Goal: Transaction & Acquisition: Subscribe to service/newsletter

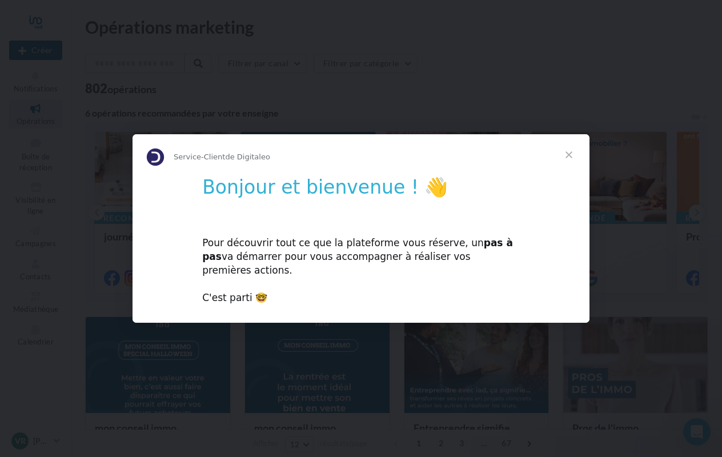
click at [306, 262] on div "Pour découvrir tout ce que la plateforme vous réserve, un pas à pas va démarrer…" at bounding box center [361, 264] width 318 height 82
click at [334, 190] on h1 "Bonjour et bienvenue ! 👋" at bounding box center [361, 191] width 318 height 30
click at [568, 162] on span "Fermer" at bounding box center [569, 154] width 41 height 41
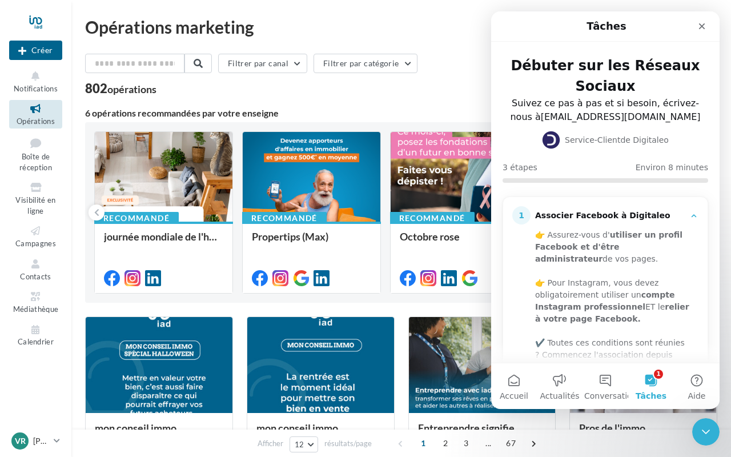
click at [591, 218] on div "Associer Facebook à Digitaleo" at bounding box center [610, 215] width 150 height 11
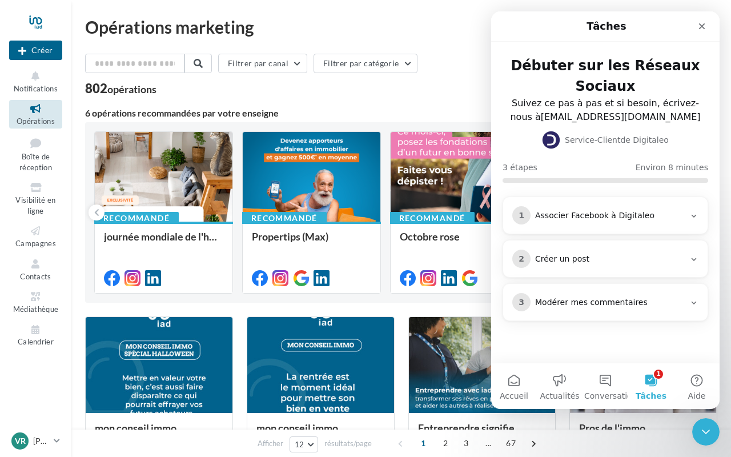
click at [591, 218] on div "Associer Facebook à Digitaleo" at bounding box center [610, 215] width 150 height 11
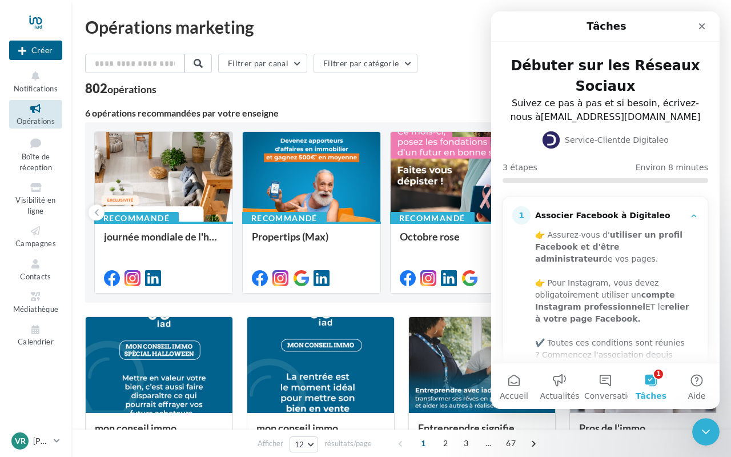
click at [591, 218] on div "Associer Facebook à Digitaleo" at bounding box center [610, 215] width 150 height 11
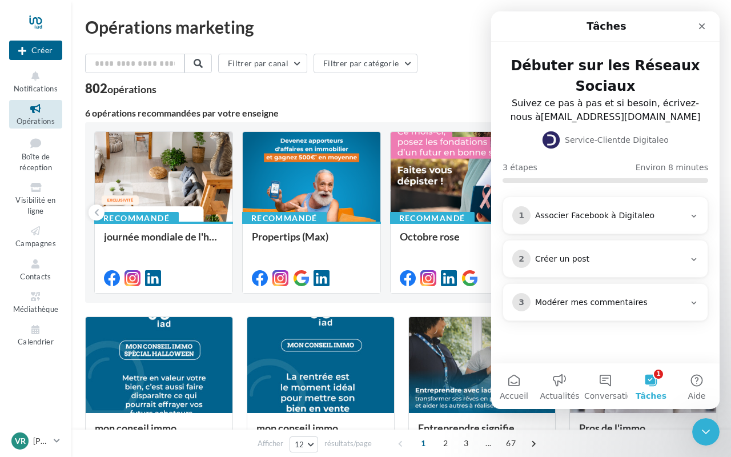
click at [591, 218] on div "Associer Facebook à Digitaleo" at bounding box center [610, 215] width 150 height 11
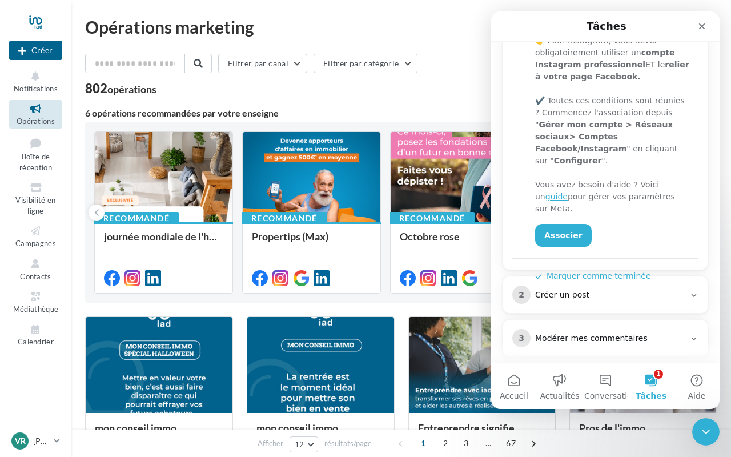
scroll to position [254, 0]
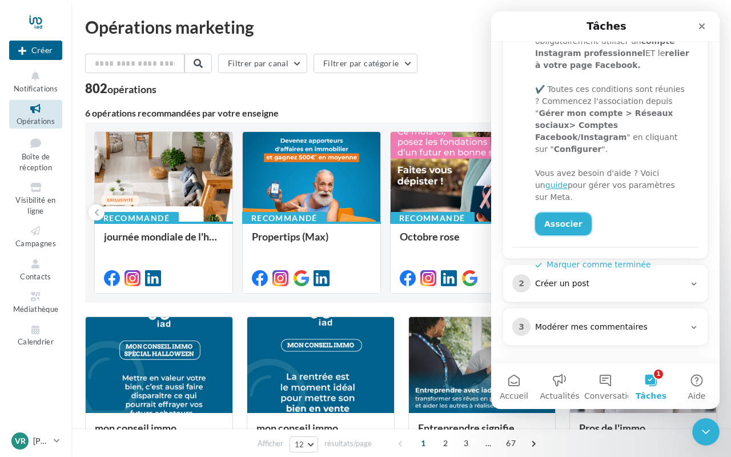
click at [566, 213] on link "Associer" at bounding box center [563, 224] width 57 height 23
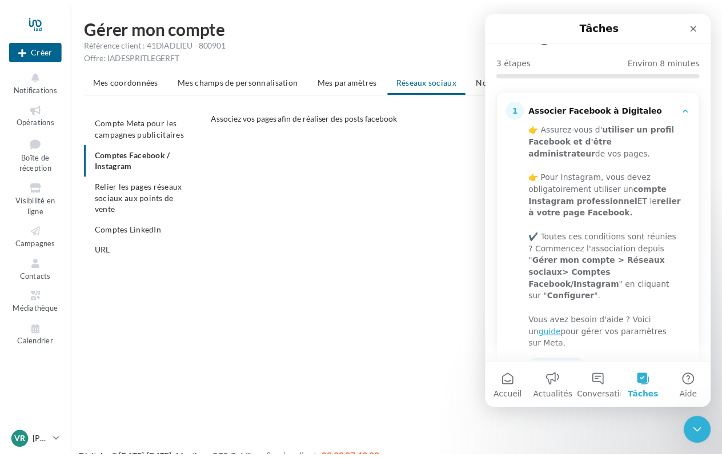
scroll to position [113, 0]
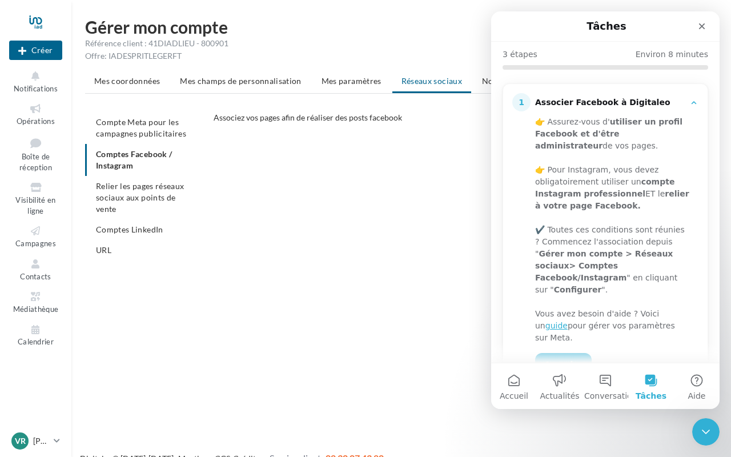
click at [125, 152] on ul "Compte Meta pour les campagnes publicitaires Comptes Facebook / Instagram Relie…" at bounding box center [144, 186] width 119 height 149
drag, startPoint x: 596, startPoint y: 24, endPoint x: 617, endPoint y: 33, distance: 23.0
click at [617, 33] on h1 "Tâches" at bounding box center [607, 26] width 44 height 19
drag, startPoint x: 566, startPoint y: 32, endPoint x: 977, endPoint y: 62, distance: 411.9
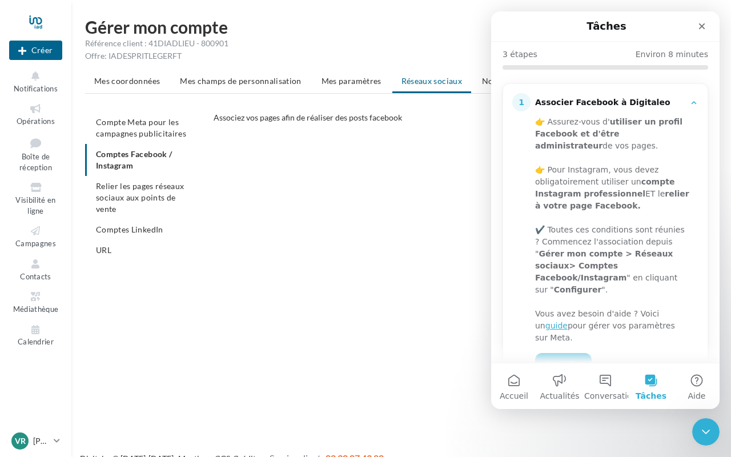
click at [491, 58] on html "Tâches Débuter sur les Réseaux Sociaux Suivez ce pas à pas et si besoin, écrive…" at bounding box center [605, 210] width 229 height 398
click at [699, 29] on icon "Fermer" at bounding box center [702, 26] width 6 height 6
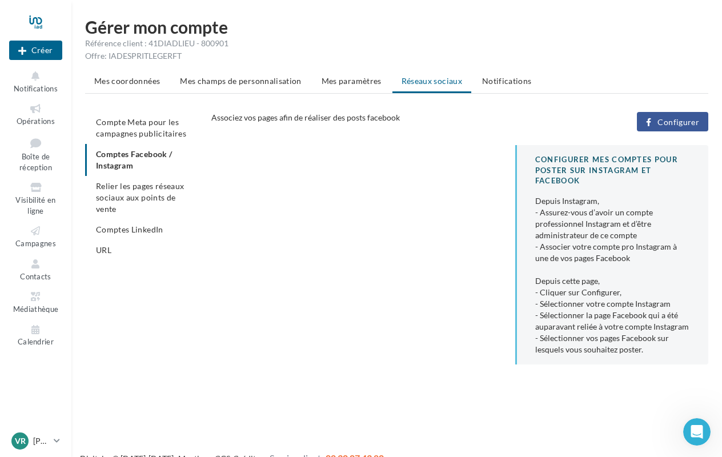
scroll to position [0, 0]
click at [667, 123] on span "Configurer" at bounding box center [679, 122] width 42 height 9
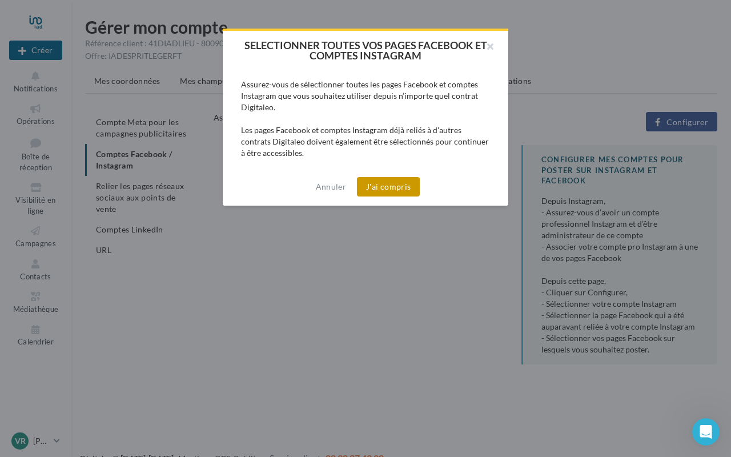
click at [390, 185] on button "J'ai compris" at bounding box center [388, 186] width 63 height 19
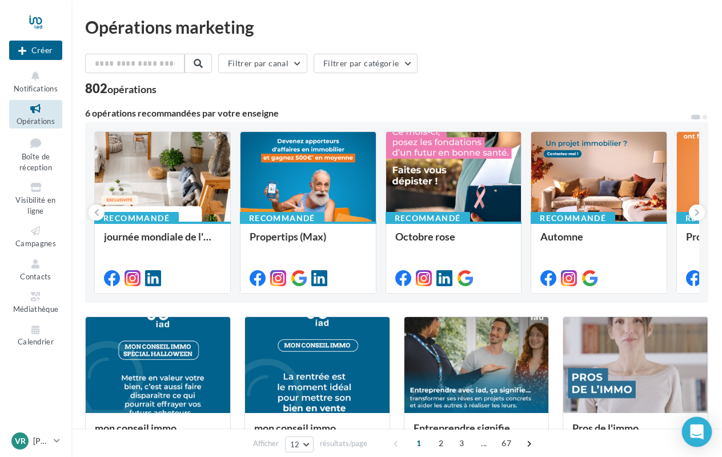
click at [703, 438] on div "Open Intercom Messenger" at bounding box center [697, 432] width 30 height 30
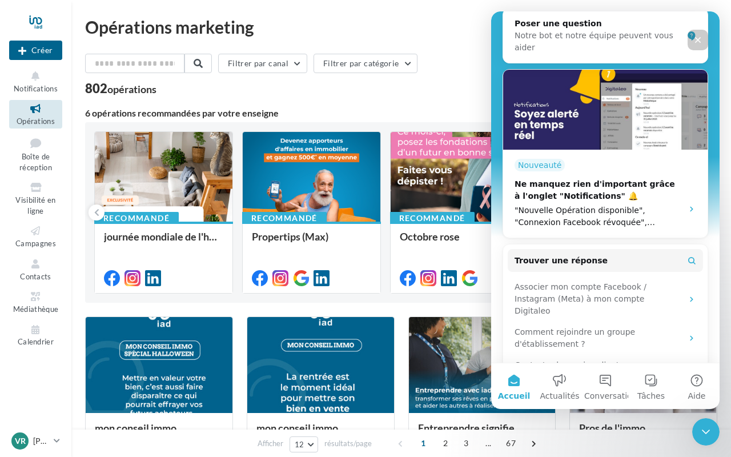
scroll to position [188, 0]
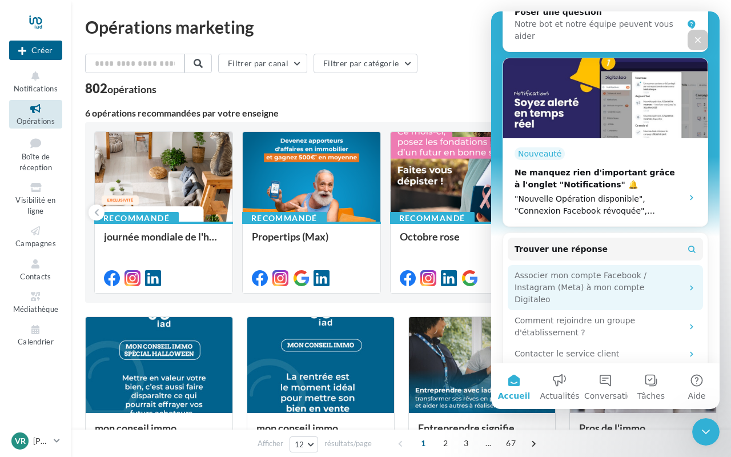
click at [646, 270] on div "Associer mon compte Facebook / Instagram (Meta) à mon compte Digitaleo" at bounding box center [599, 288] width 168 height 36
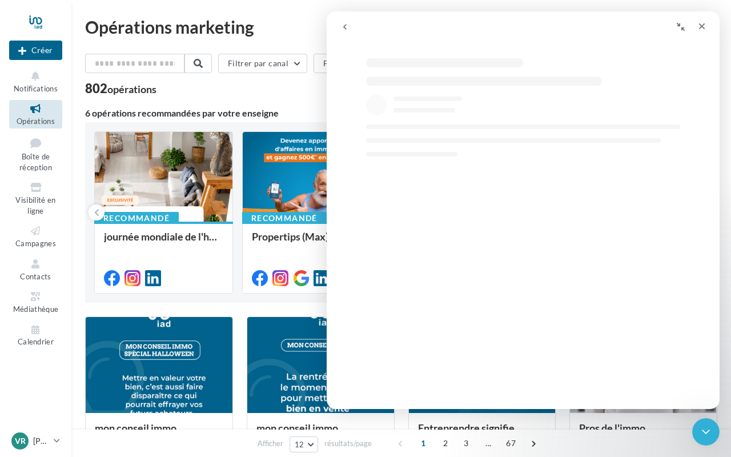
scroll to position [0, 0]
select select "**"
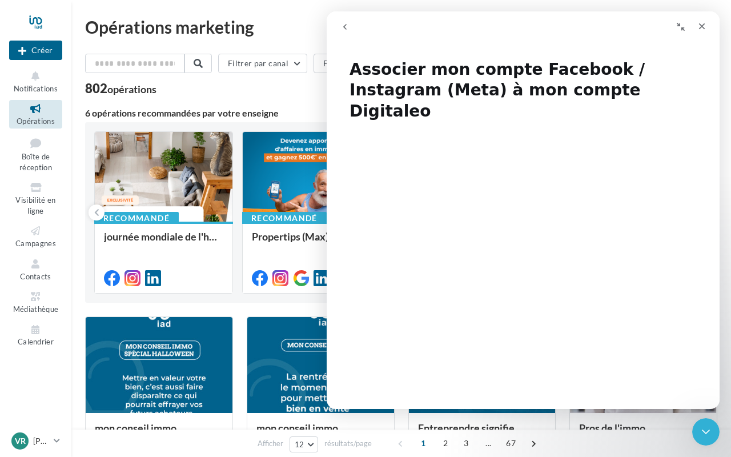
click at [315, 92] on div "802 opérations" at bounding box center [401, 89] width 633 height 15
click at [704, 28] on icon "Fermer" at bounding box center [702, 26] width 6 height 6
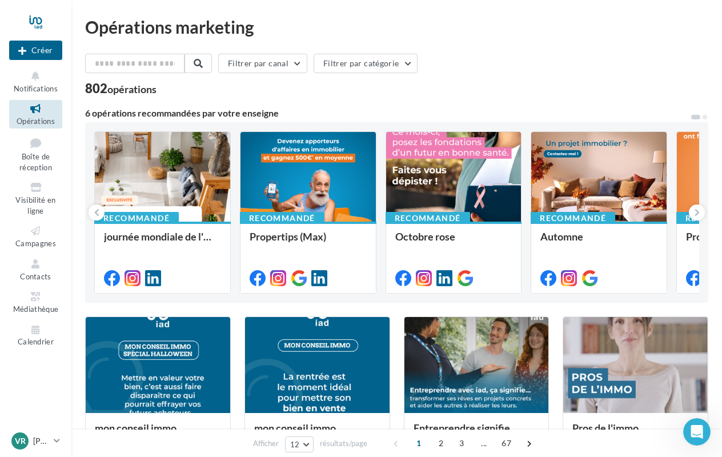
select select "**"
click at [35, 50] on button "Créer" at bounding box center [35, 50] width 53 height 19
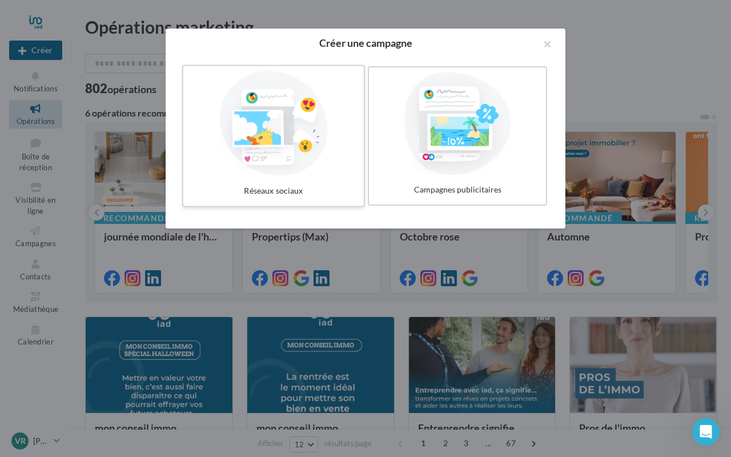
click at [279, 100] on div at bounding box center [273, 123] width 171 height 105
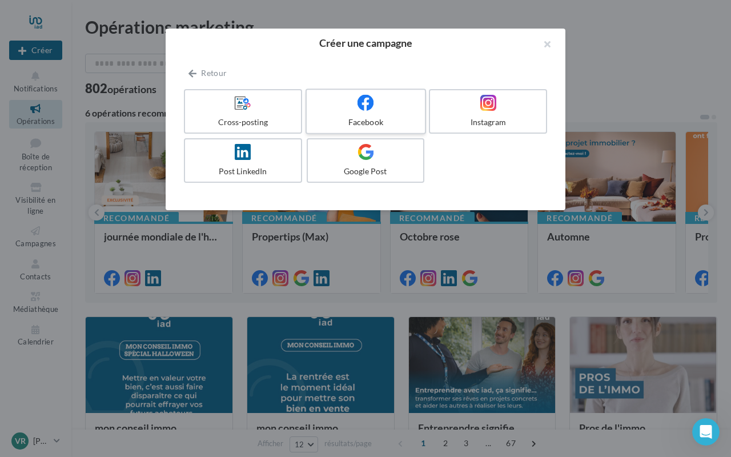
click at [371, 106] on icon at bounding box center [366, 102] width 17 height 17
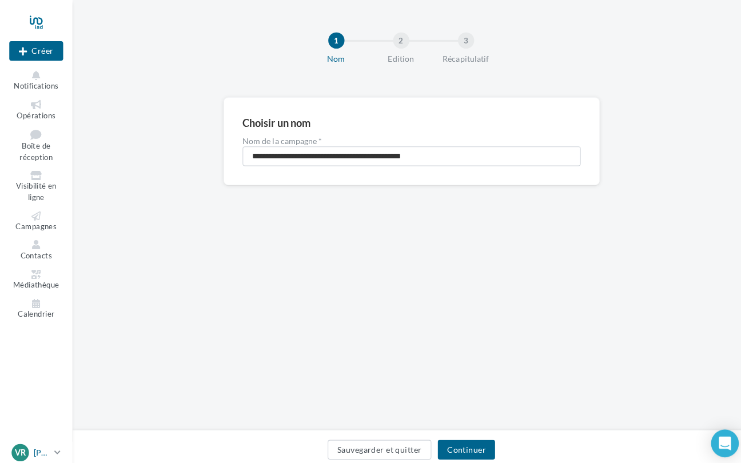
click at [56, 446] on icon at bounding box center [57, 447] width 6 height 10
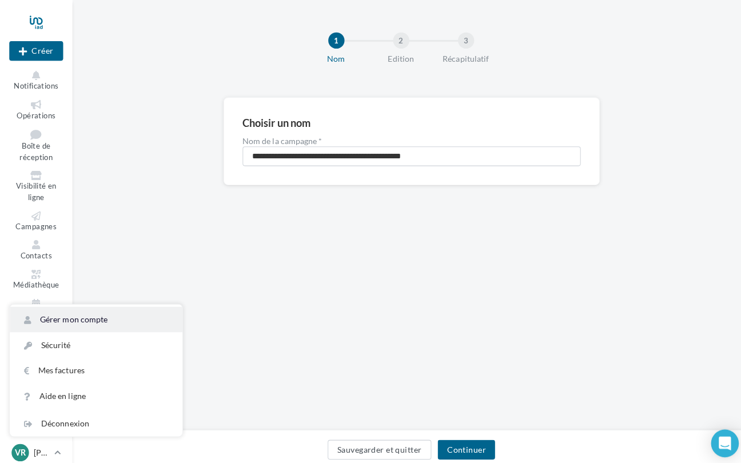
click at [72, 318] on link "Gérer mon compte" at bounding box center [95, 315] width 170 height 25
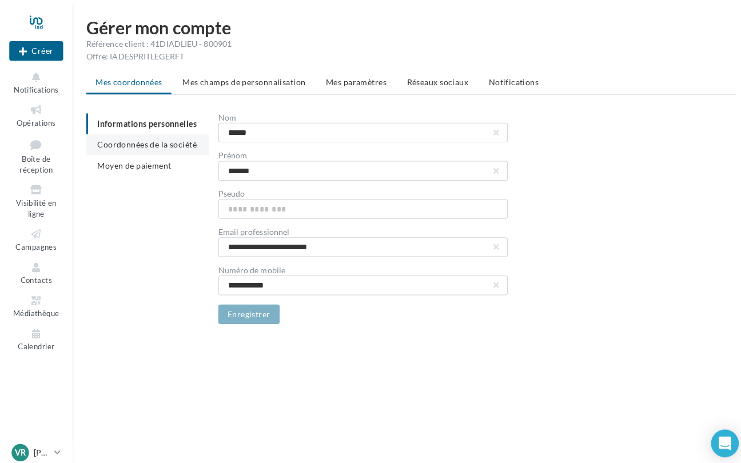
click at [159, 146] on span "Coordonnées de la société" at bounding box center [145, 143] width 98 height 10
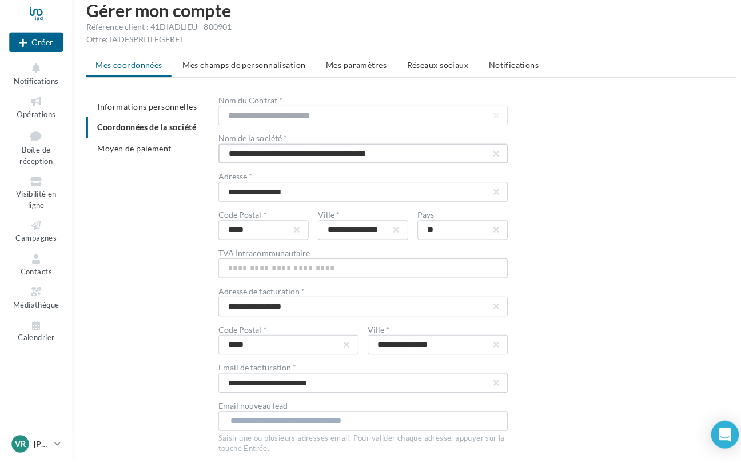
scroll to position [20, 0]
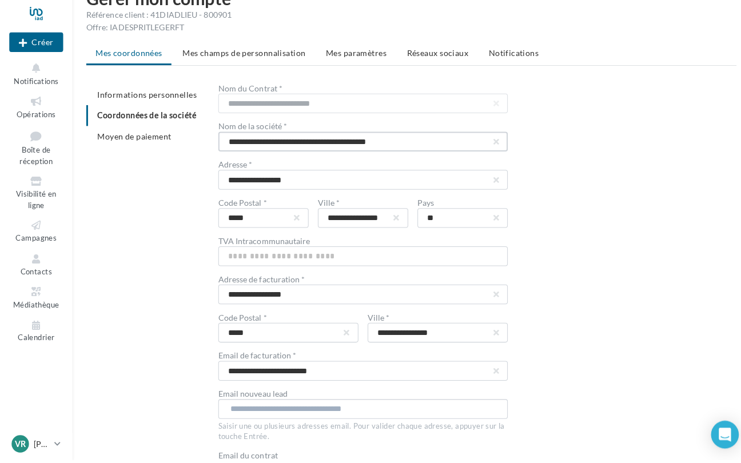
type input "**********"
click at [257, 253] on input "text" at bounding box center [358, 261] width 286 height 19
paste input "**********"
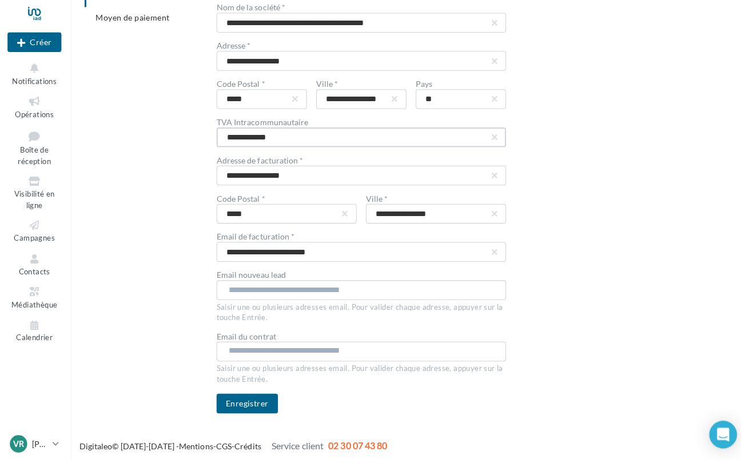
scroll to position [140, 0]
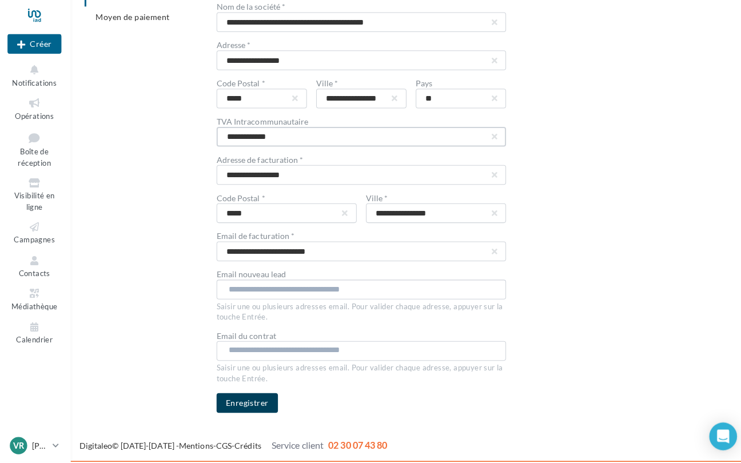
type input "**********"
click at [233, 398] on button "Enregistrer" at bounding box center [245, 404] width 61 height 19
click at [157, 128] on div "**********" at bounding box center [410, 193] width 651 height 442
click at [34, 18] on div at bounding box center [35, 21] width 53 height 29
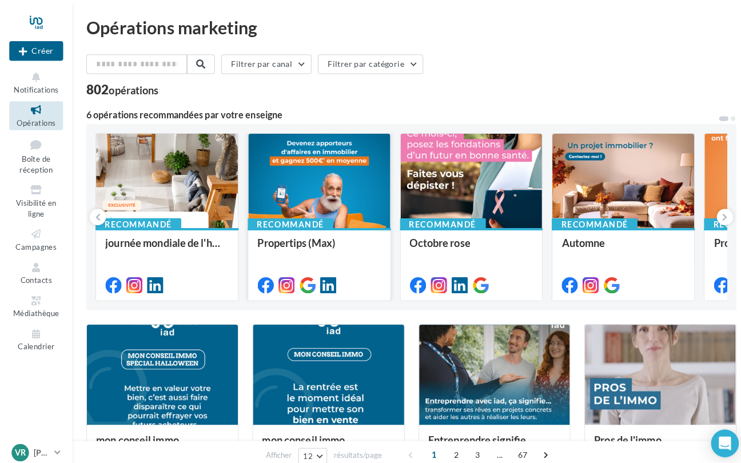
click at [326, 163] on div at bounding box center [315, 179] width 140 height 94
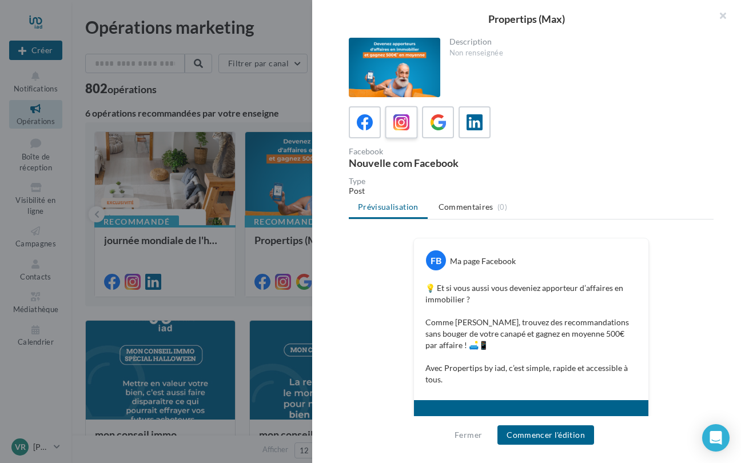
click at [400, 127] on icon at bounding box center [401, 122] width 17 height 17
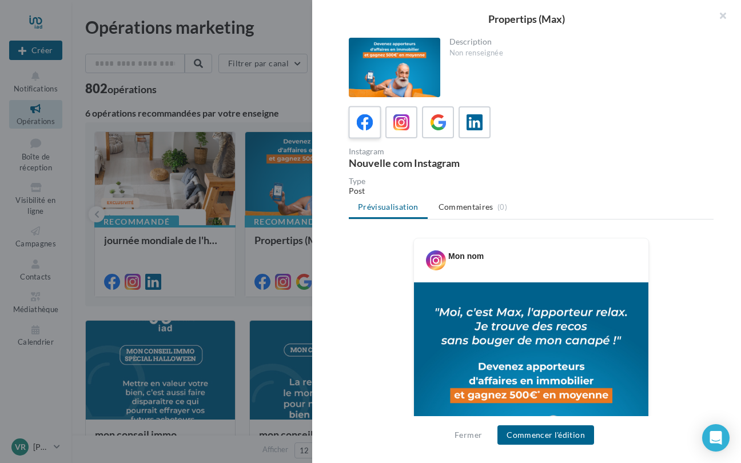
click at [369, 129] on icon at bounding box center [365, 122] width 17 height 17
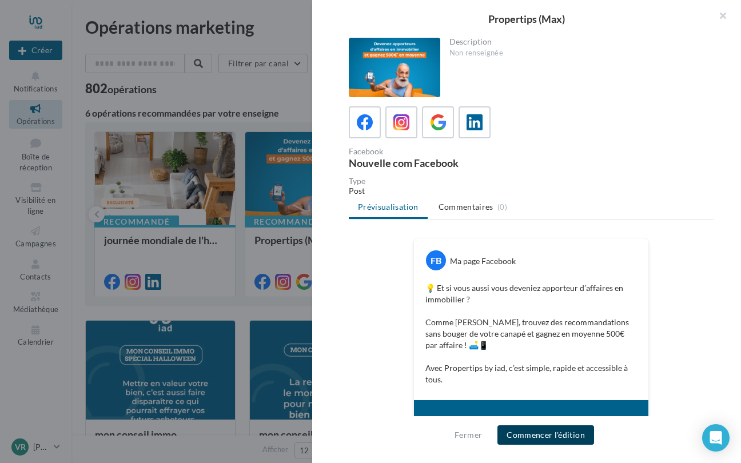
click at [549, 436] on button "Commencer l'édition" at bounding box center [545, 434] width 97 height 19
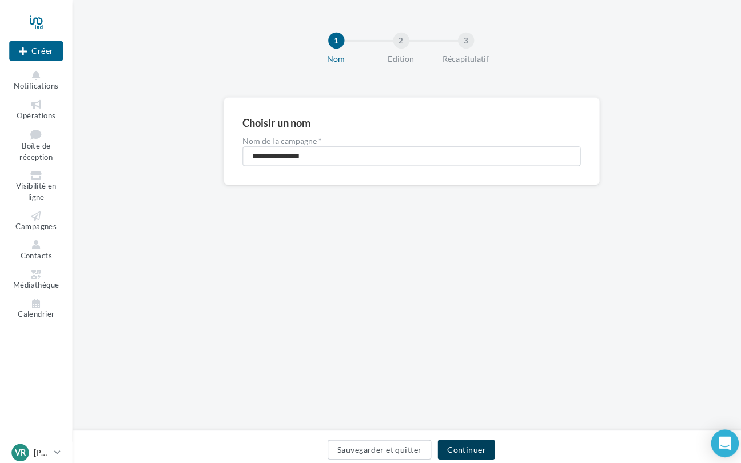
click at [468, 434] on button "Continuer" at bounding box center [460, 443] width 57 height 19
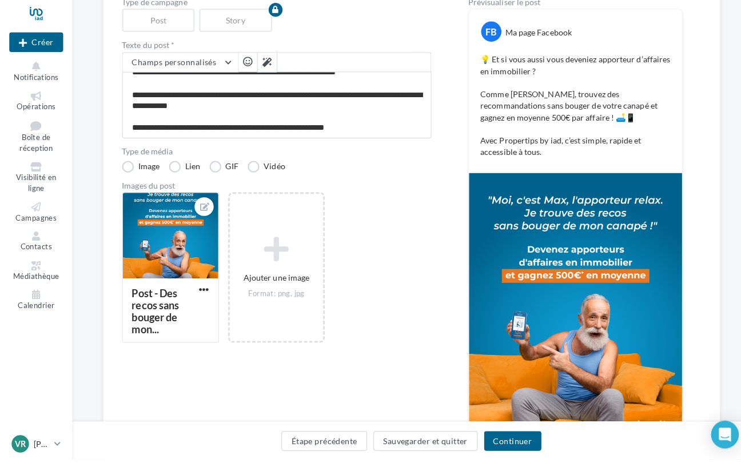
scroll to position [143, 0]
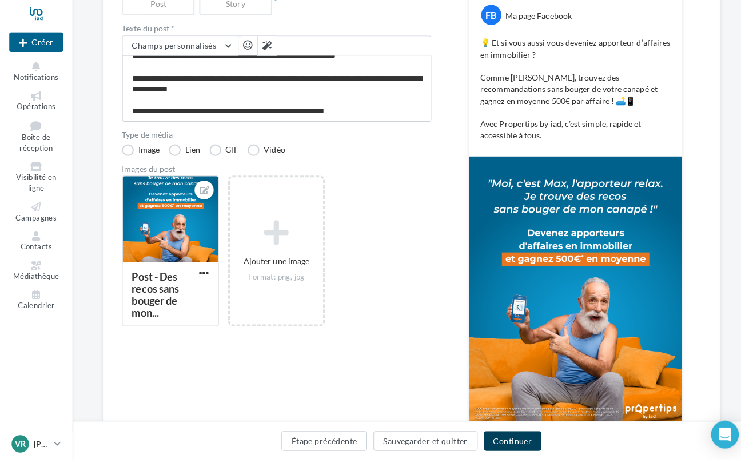
click at [504, 434] on button "Continuer" at bounding box center [506, 443] width 57 height 19
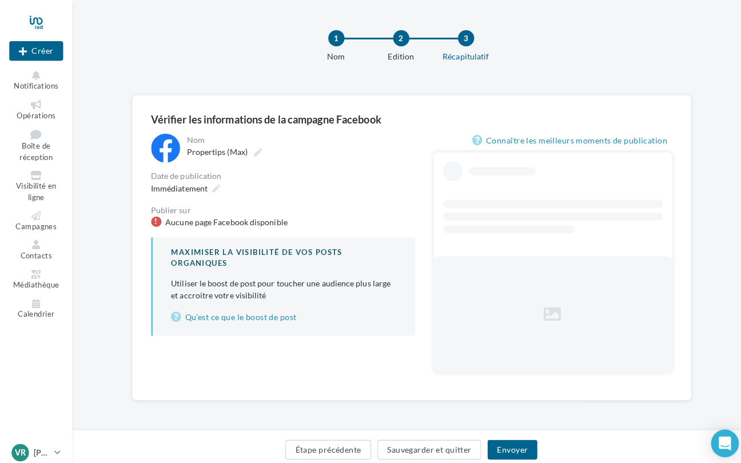
scroll to position [9, 0]
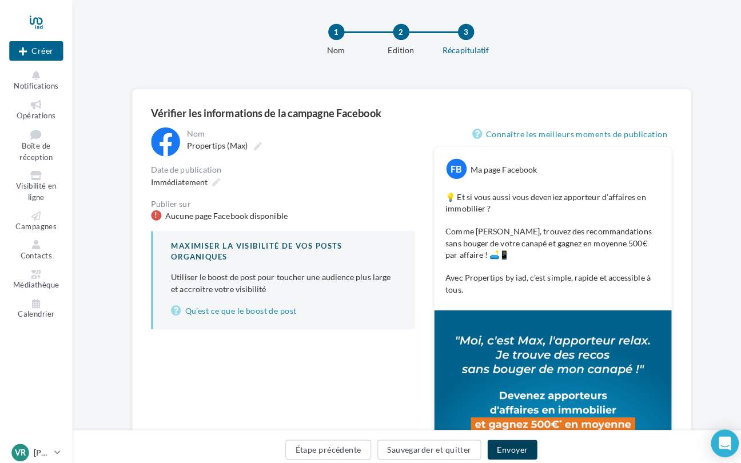
click at [508, 437] on button "Envoyer" at bounding box center [505, 443] width 49 height 19
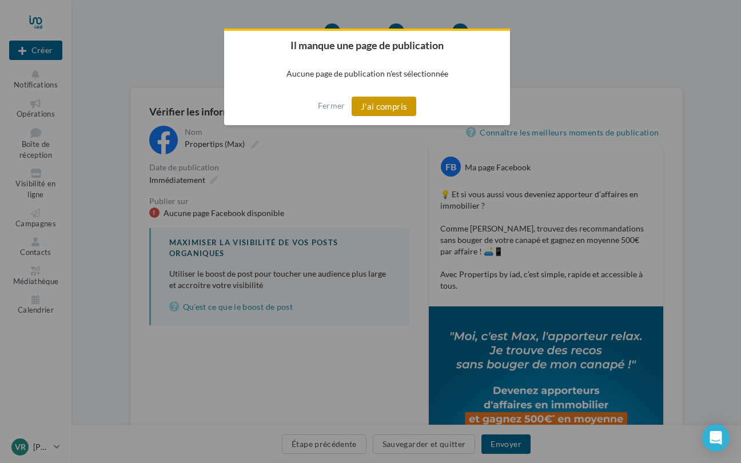
click at [391, 101] on button "J'ai compris" at bounding box center [383, 106] width 65 height 19
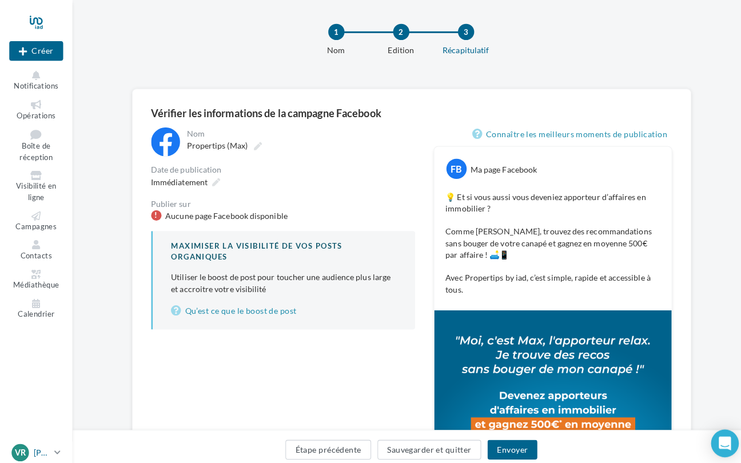
click at [58, 444] on icon at bounding box center [57, 447] width 6 height 10
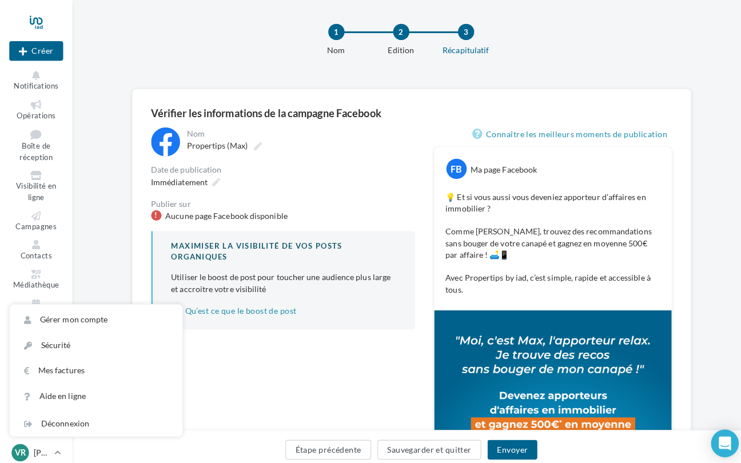
click at [97, 263] on div "**********" at bounding box center [405, 378] width 669 height 582
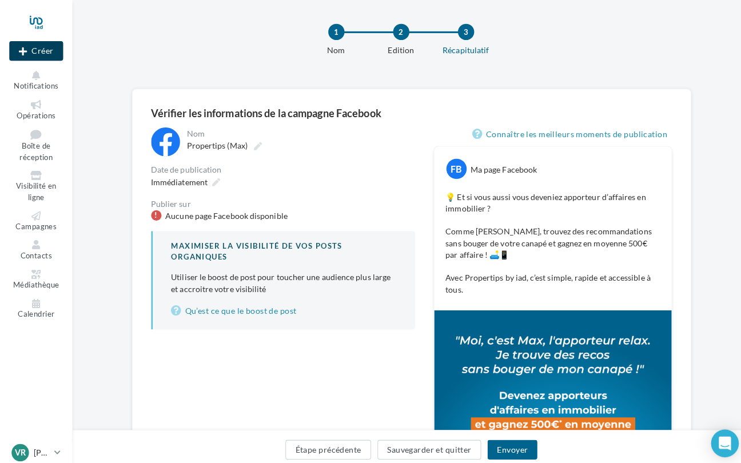
click at [39, 47] on button "Créer" at bounding box center [35, 50] width 53 height 19
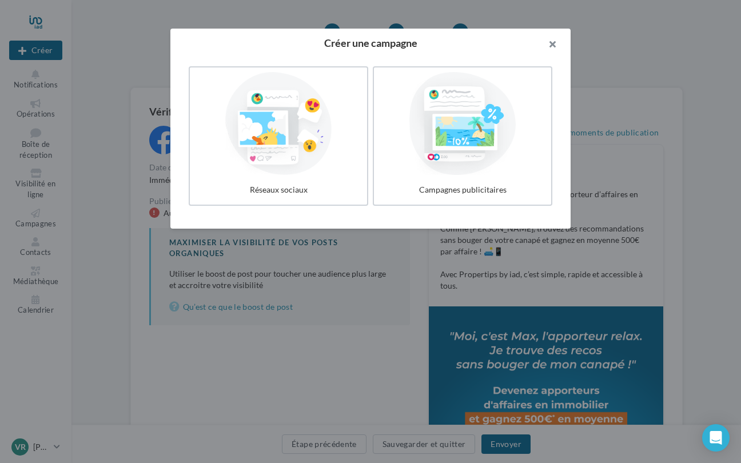
click at [551, 43] on button "button" at bounding box center [548, 46] width 46 height 34
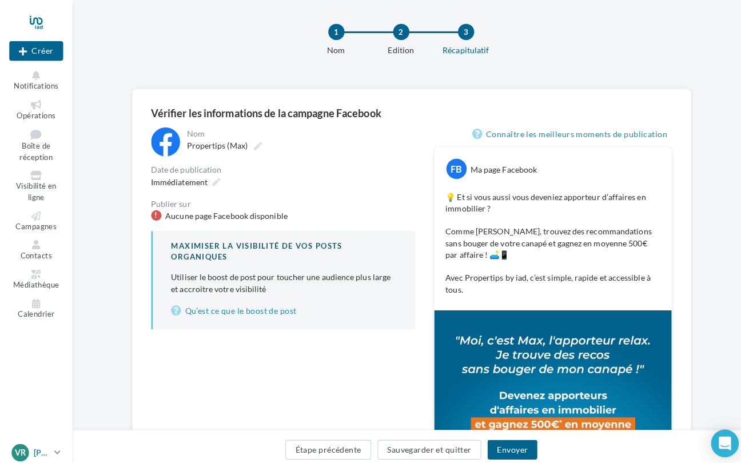
click at [58, 446] on icon at bounding box center [57, 447] width 6 height 10
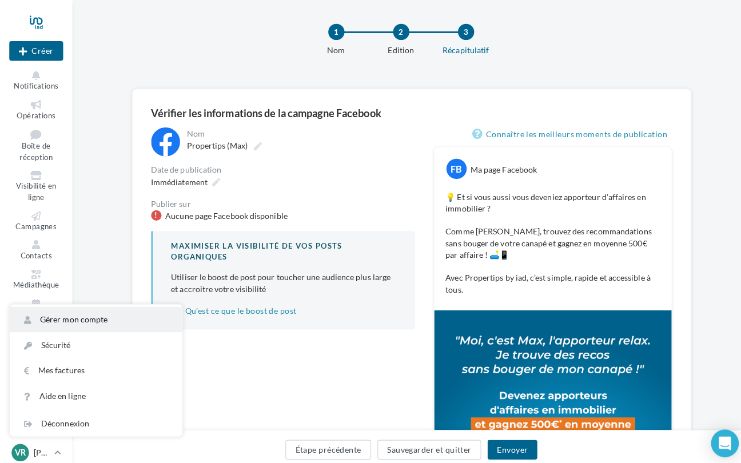
click at [74, 313] on link "Gérer mon compte" at bounding box center [95, 315] width 170 height 25
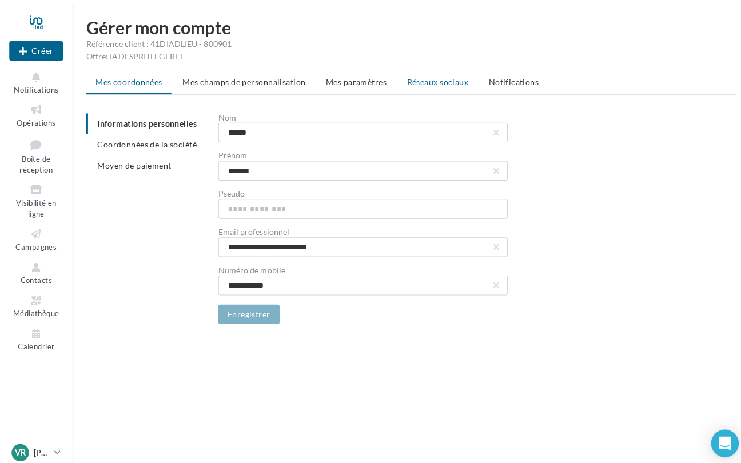
click at [435, 77] on span "Réseaux sociaux" at bounding box center [432, 81] width 61 height 10
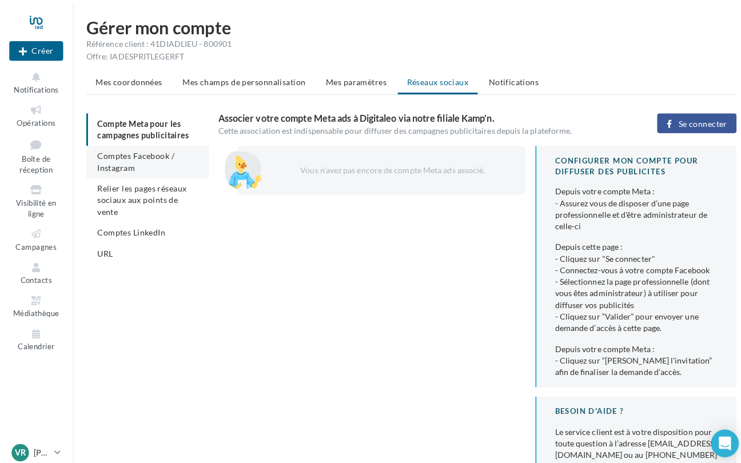
click at [118, 160] on li "Comptes Facebook / Instagram" at bounding box center [145, 160] width 121 height 32
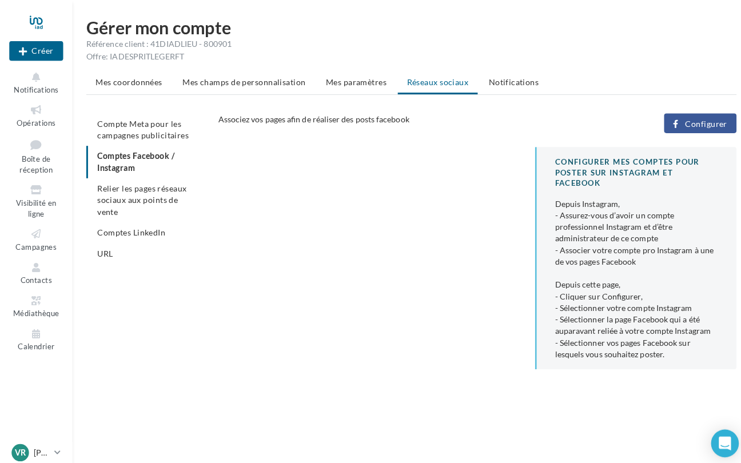
click at [693, 125] on span "Configurer" at bounding box center [697, 122] width 42 height 9
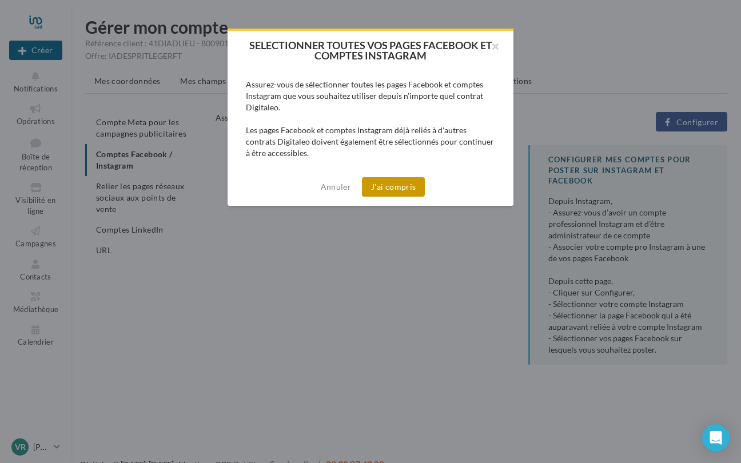
click at [399, 187] on button "J'ai compris" at bounding box center [393, 186] width 63 height 19
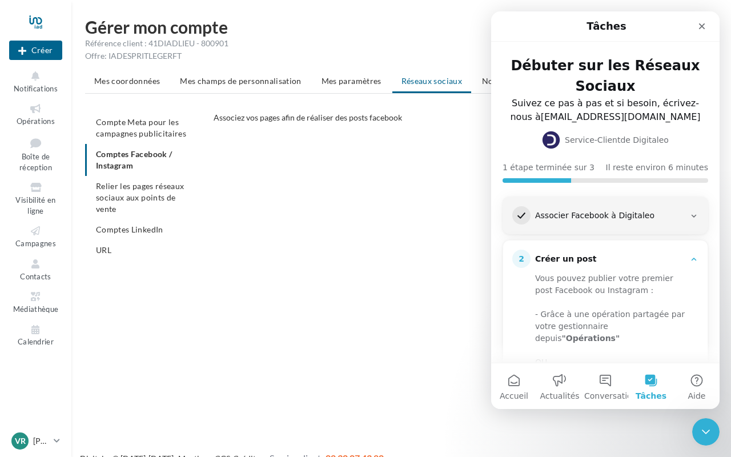
click at [315, 191] on div "CONFIGURER MES COMPTES POUR POSTER sur instagram et facebook Depuis Instagram, …" at bounding box center [470, 259] width 513 height 229
click at [46, 51] on button "Créer" at bounding box center [35, 50] width 53 height 19
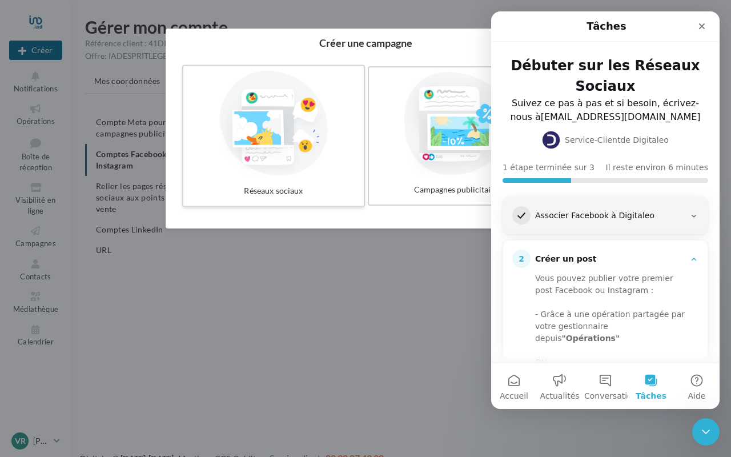
click at [288, 143] on div at bounding box center [273, 123] width 171 height 105
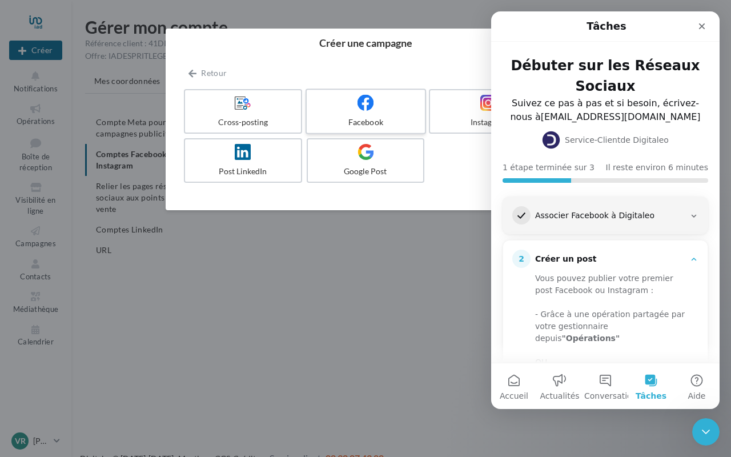
click at [366, 118] on div "Facebook" at bounding box center [365, 122] width 109 height 11
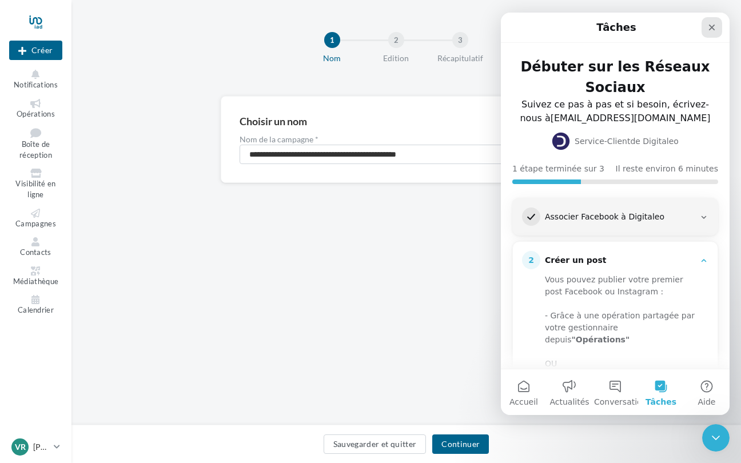
click at [710, 27] on icon "Fermer" at bounding box center [711, 27] width 9 height 9
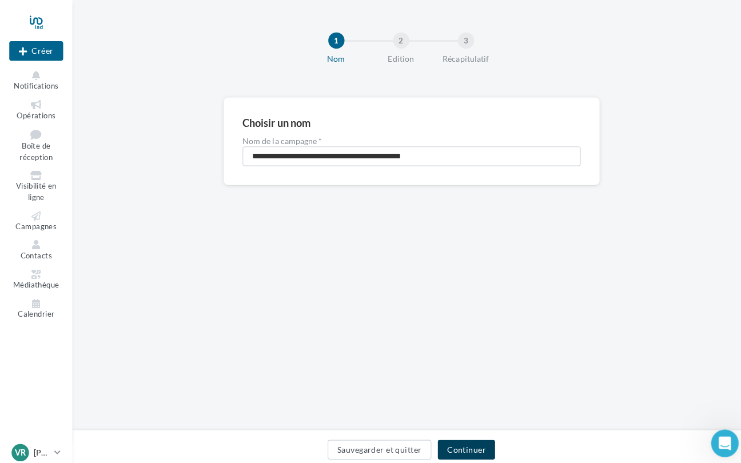
click at [463, 445] on button "Continuer" at bounding box center [460, 443] width 57 height 19
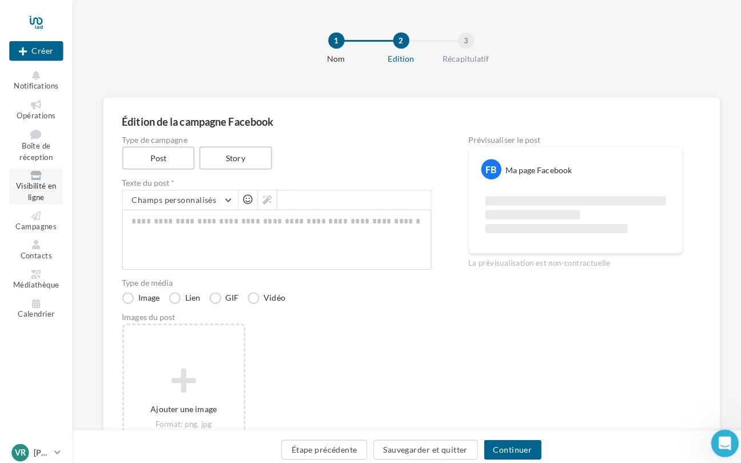
click at [34, 174] on icon at bounding box center [36, 173] width 46 height 9
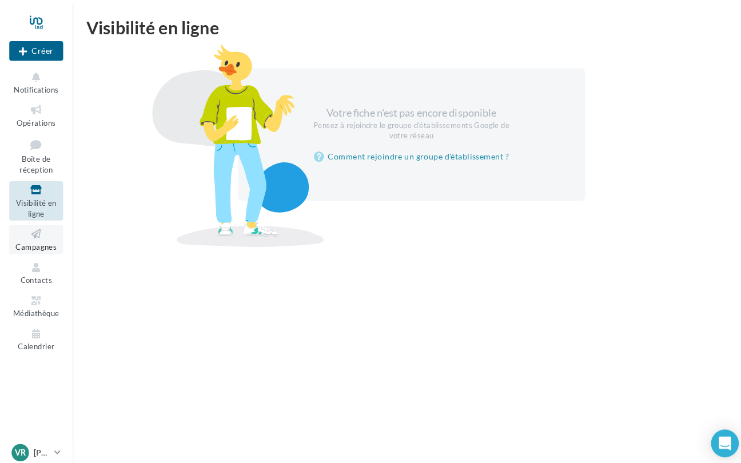
click at [39, 226] on icon at bounding box center [36, 231] width 46 height 13
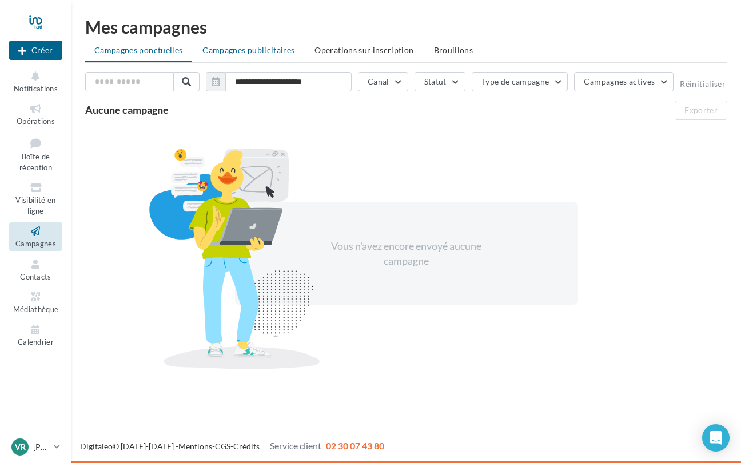
click at [238, 54] on span "Campagnes publicitaires" at bounding box center [248, 50] width 92 height 10
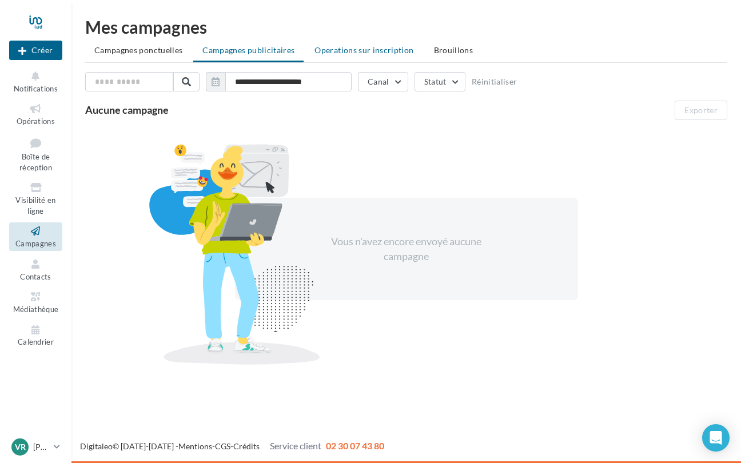
click at [389, 51] on span "Operations sur inscription" at bounding box center [363, 50] width 99 height 10
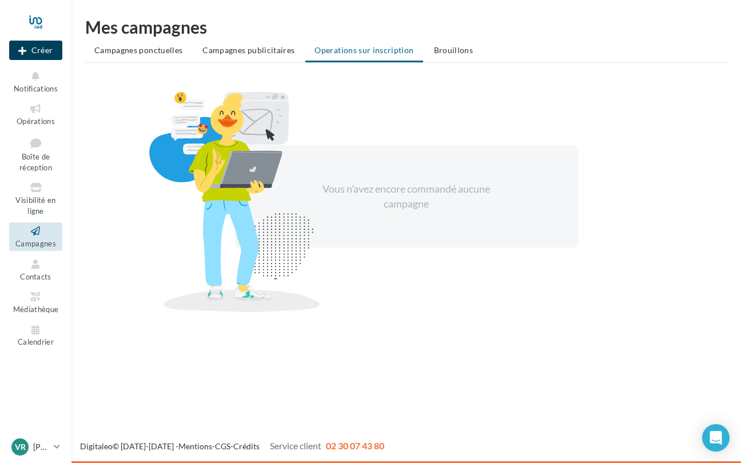
click at [45, 54] on button "Créer" at bounding box center [35, 50] width 53 height 19
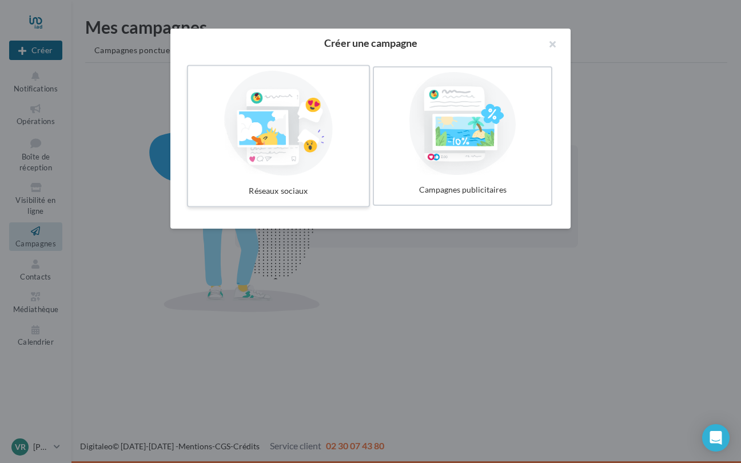
click at [247, 113] on div at bounding box center [278, 123] width 171 height 105
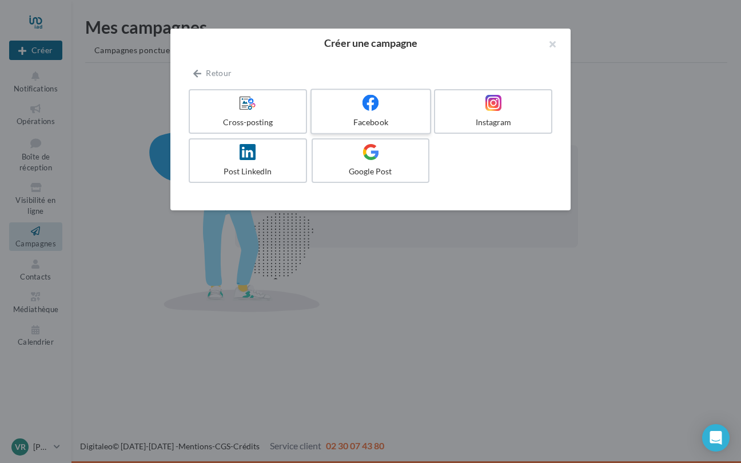
click at [354, 111] on div at bounding box center [370, 103] width 109 height 18
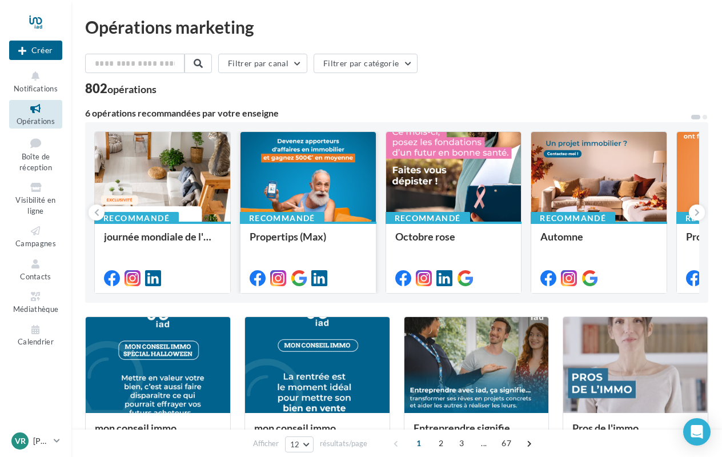
click at [279, 181] on div at bounding box center [308, 177] width 135 height 91
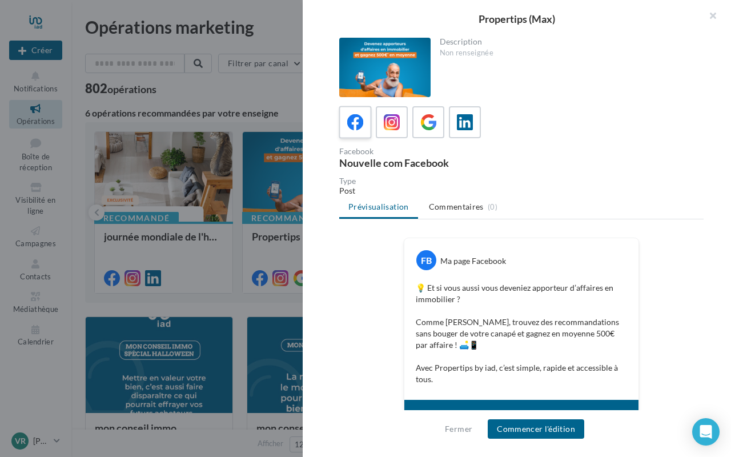
click at [366, 127] on label at bounding box center [355, 122] width 33 height 33
click at [531, 429] on button "Commencer l'édition" at bounding box center [536, 428] width 97 height 19
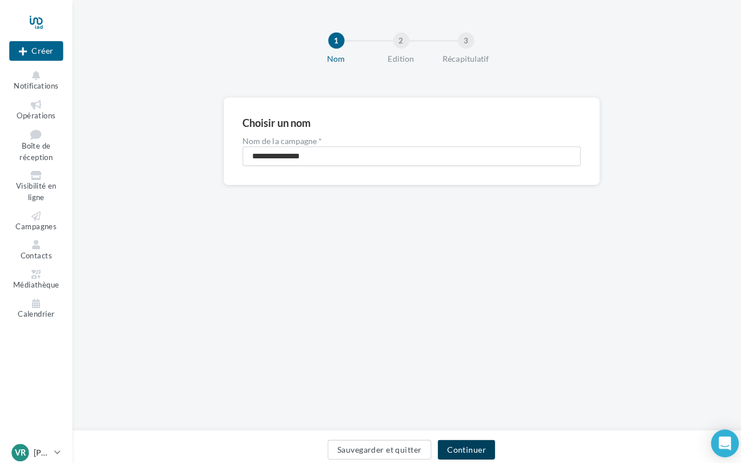
click at [469, 436] on button "Continuer" at bounding box center [460, 443] width 57 height 19
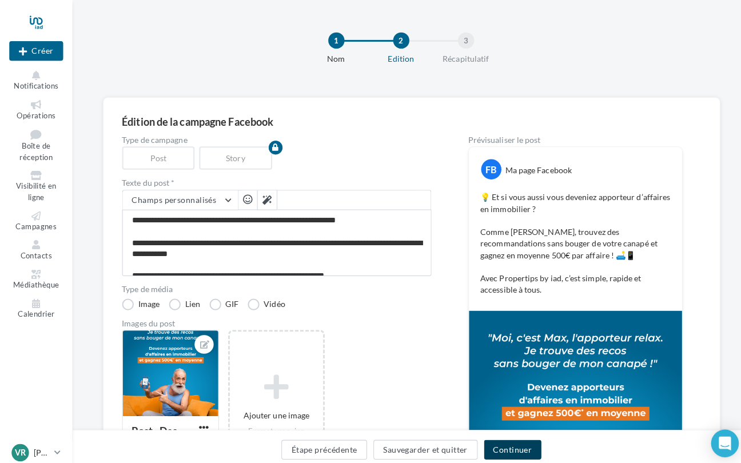
click at [501, 434] on button "Continuer" at bounding box center [506, 443] width 57 height 19
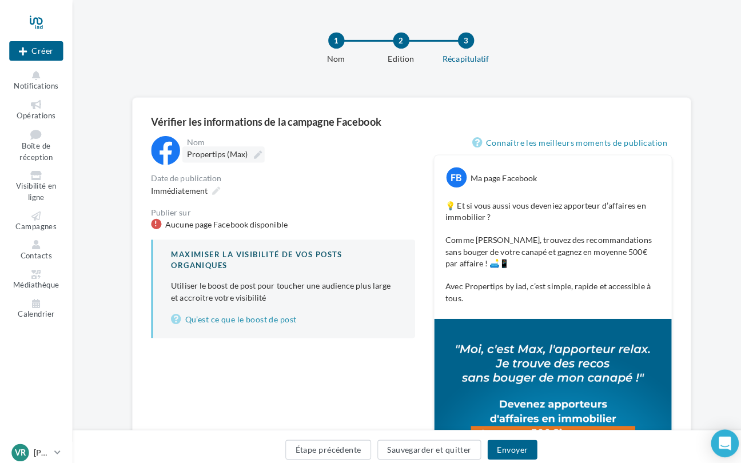
click at [207, 155] on span "Propertips (Max)" at bounding box center [215, 152] width 60 height 10
click at [207, 155] on input "**********" at bounding box center [234, 154] width 99 height 19
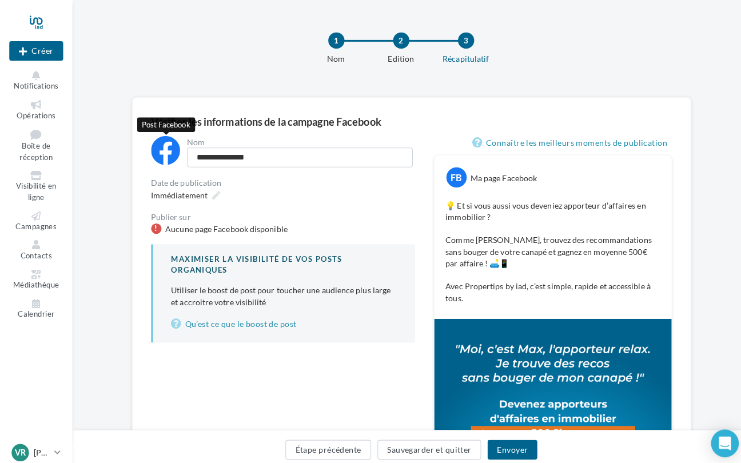
click at [166, 151] on div at bounding box center [163, 148] width 29 height 29
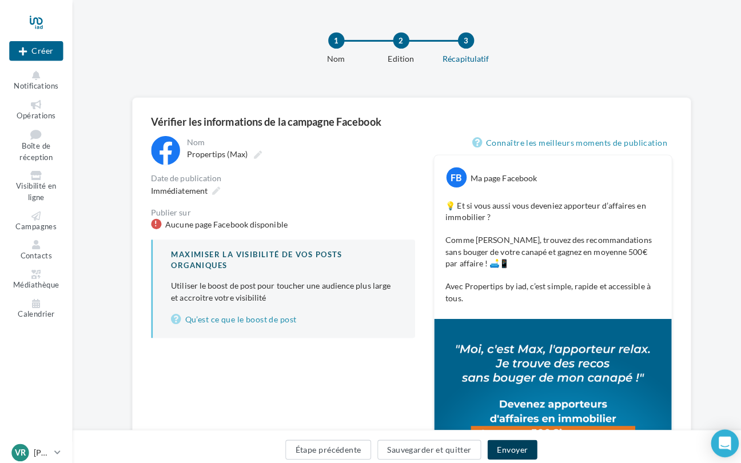
click at [497, 438] on button "Envoyer" at bounding box center [505, 443] width 49 height 19
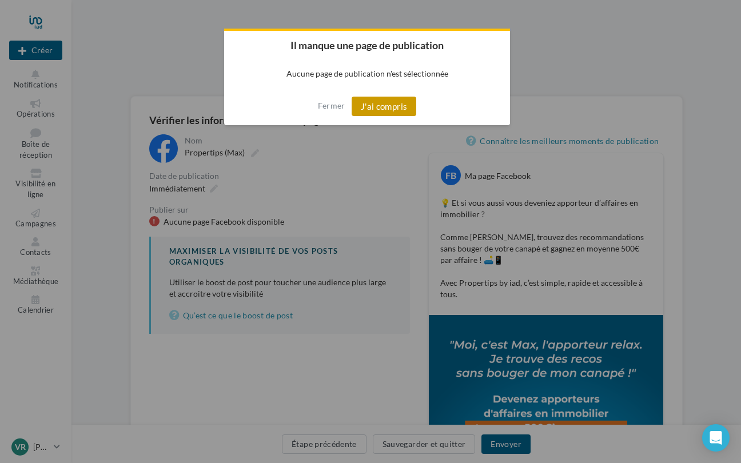
click at [393, 108] on button "J'ai compris" at bounding box center [383, 106] width 65 height 19
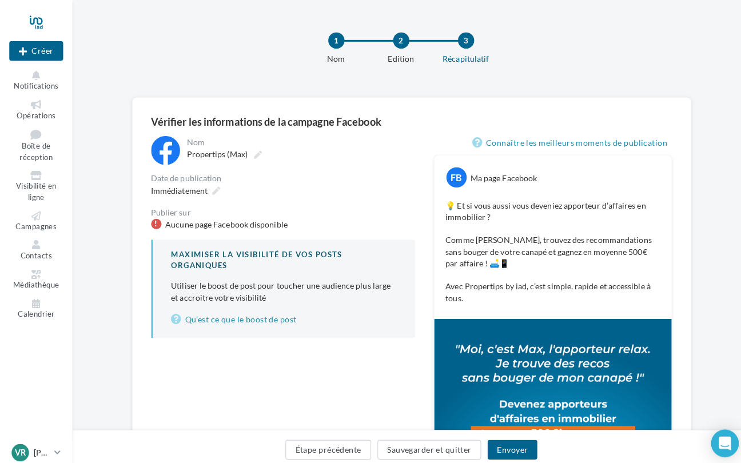
click at [265, 222] on div "Aucune page Facebook disponible" at bounding box center [223, 221] width 121 height 11
click at [226, 272] on div "Maximiser la visibilité de vos posts organiques Utiliser le boost de post pour …" at bounding box center [279, 285] width 261 height 97
click at [218, 217] on div "Aucune page Facebook disponible" at bounding box center [223, 221] width 121 height 11
click at [154, 221] on div at bounding box center [154, 221] width 10 height 10
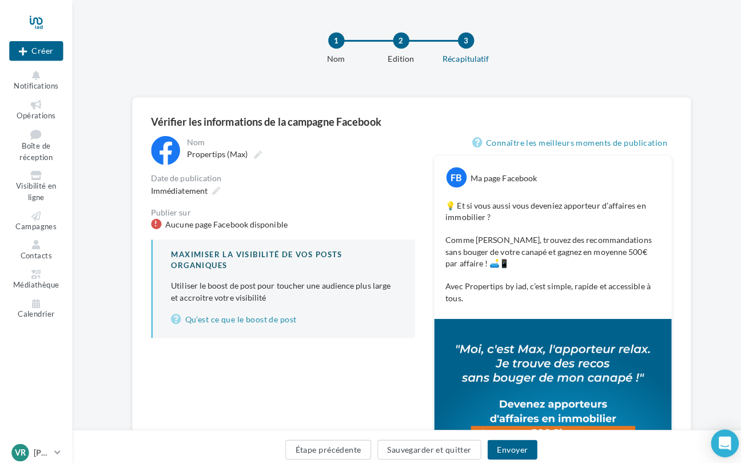
click at [154, 221] on div at bounding box center [154, 221] width 10 height 10
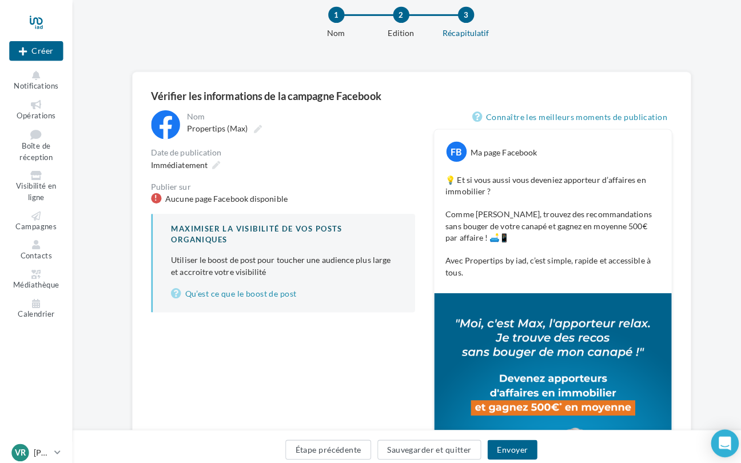
scroll to position [21, 0]
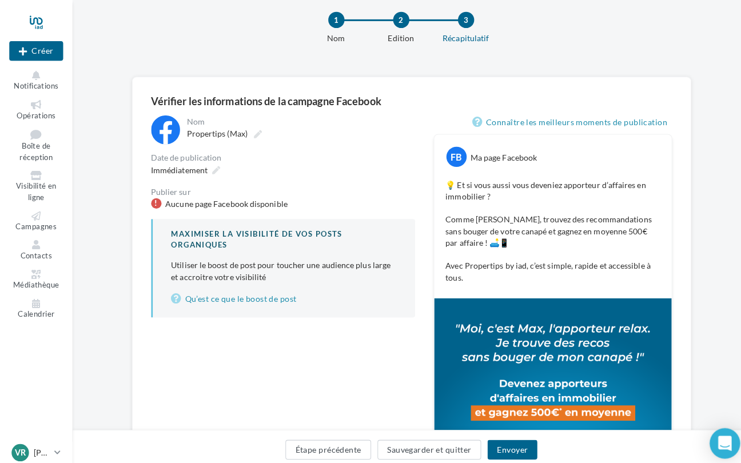
click at [709, 431] on icon "Open Intercom Messenger" at bounding box center [715, 437] width 13 height 15
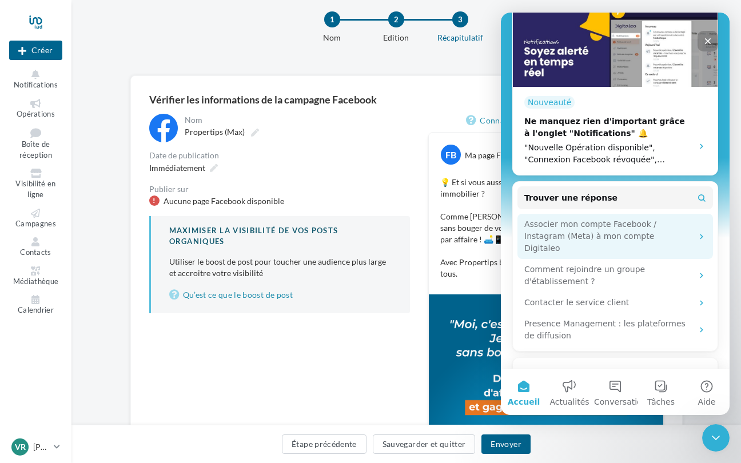
scroll to position [244, 0]
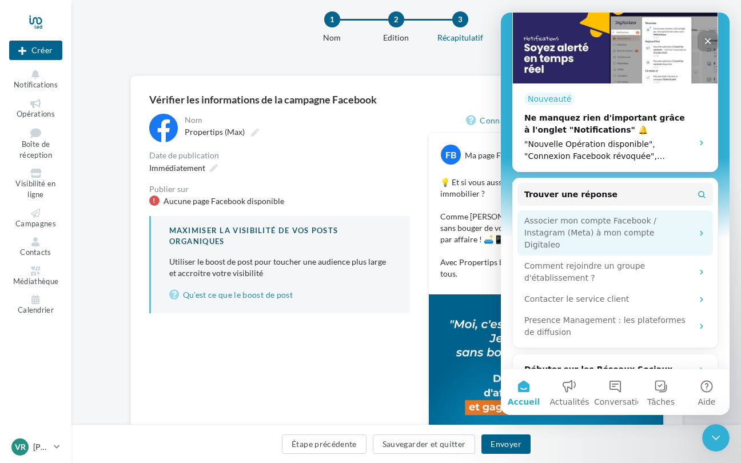
click at [655, 215] on div "Associer mon compte Facebook / Instagram (Meta) à mon compte Digitaleo" at bounding box center [608, 233] width 168 height 36
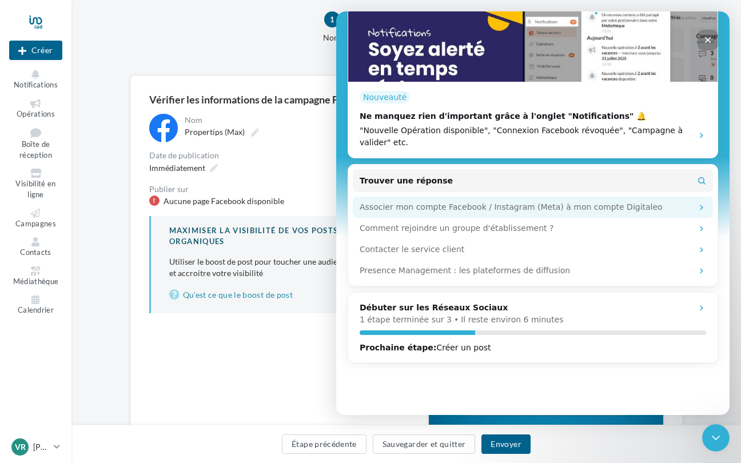
scroll to position [147, 0]
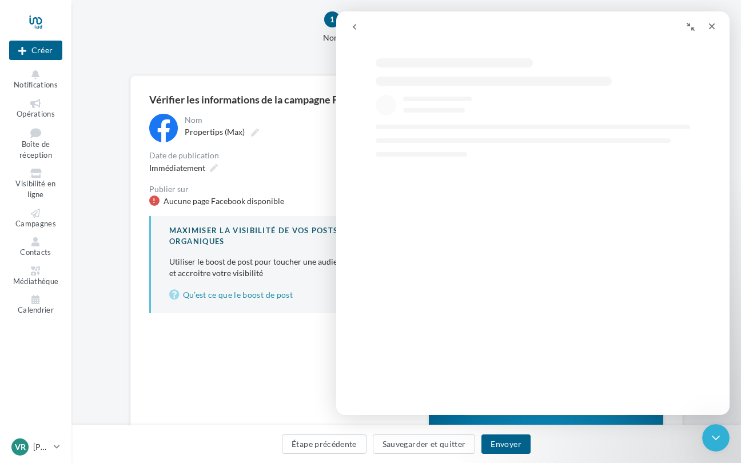
select select "**"
click at [304, 342] on div "**********" at bounding box center [279, 358] width 261 height 489
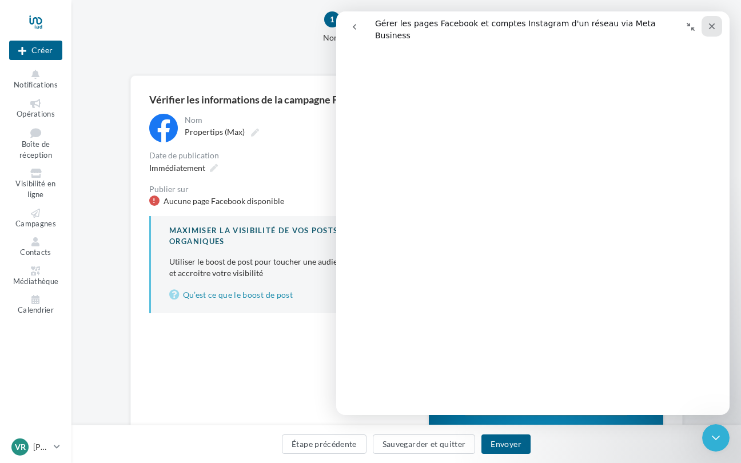
click at [709, 29] on icon "Fermer" at bounding box center [712, 26] width 6 height 6
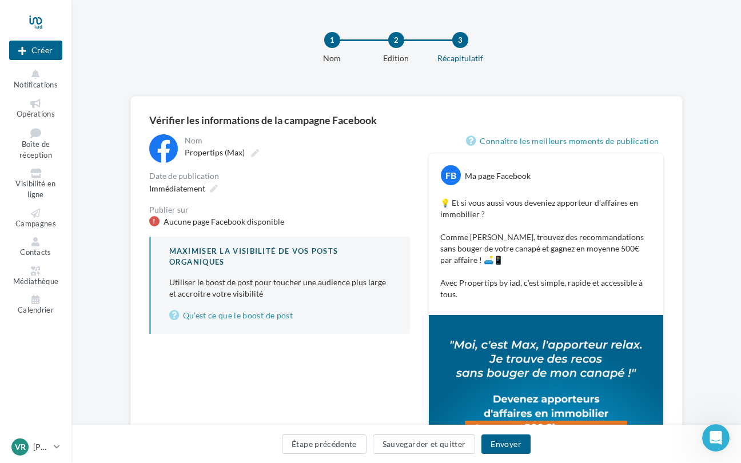
scroll to position [11, 0]
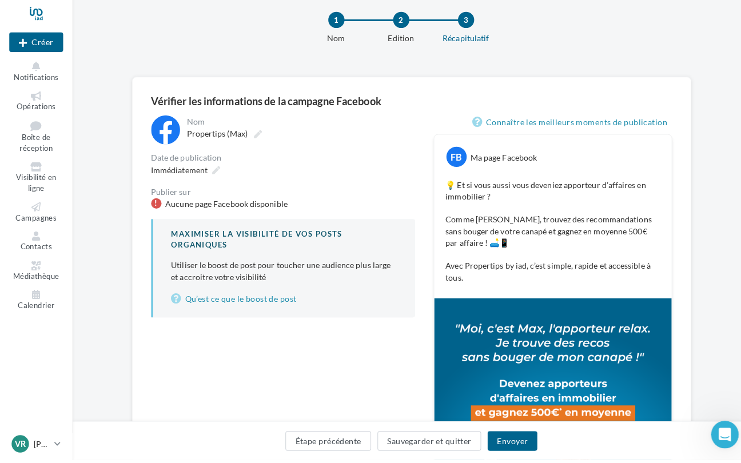
select select "**"
click at [503, 434] on button "Envoyer" at bounding box center [505, 443] width 49 height 19
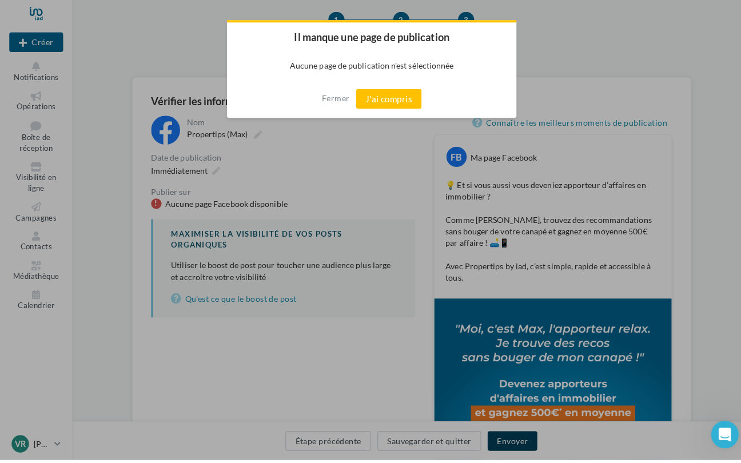
scroll to position [20, 0]
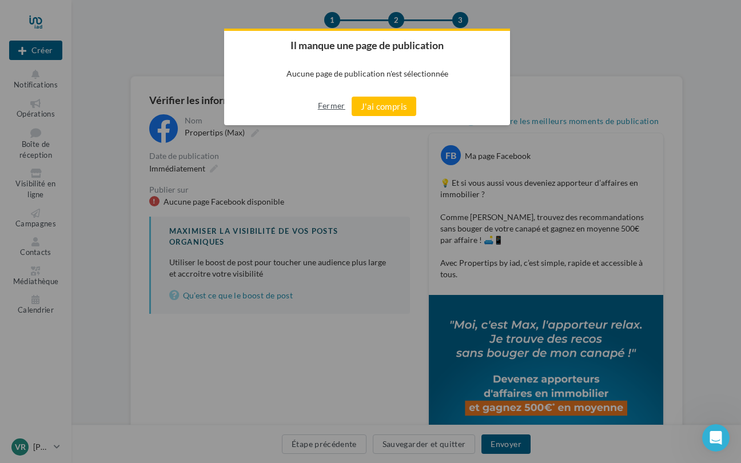
click at [334, 108] on button "Fermer" at bounding box center [331, 106] width 27 height 18
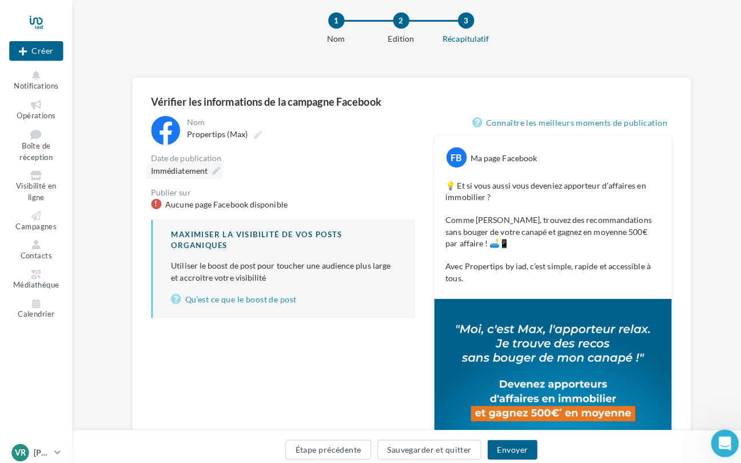
click at [211, 166] on icon at bounding box center [214, 169] width 8 height 8
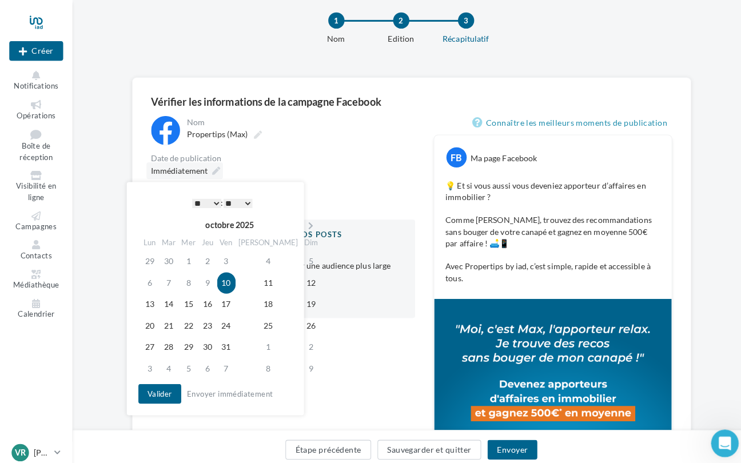
click at [211, 166] on icon at bounding box center [214, 169] width 8 height 8
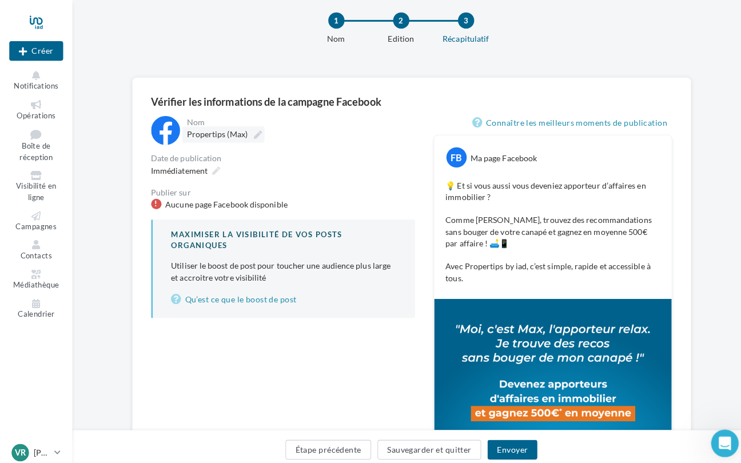
click at [251, 133] on icon at bounding box center [255, 133] width 8 height 8
click at [251, 133] on input "**********" at bounding box center [234, 134] width 99 height 19
click at [497, 441] on button "Envoyer" at bounding box center [505, 443] width 49 height 19
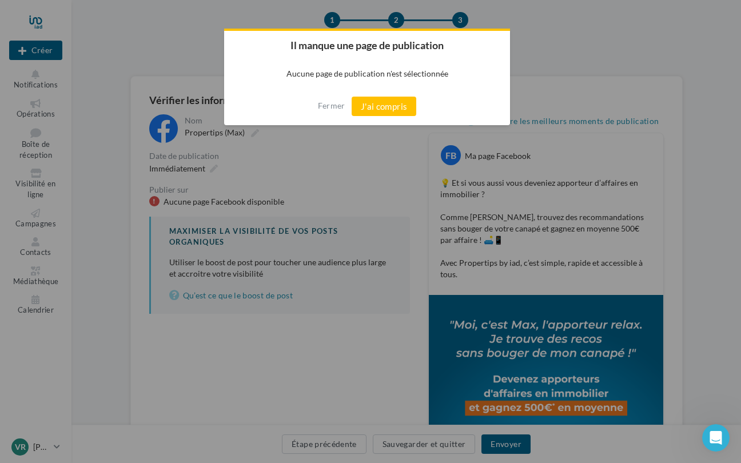
click at [502, 178] on div at bounding box center [370, 231] width 741 height 463
click at [397, 104] on button "J'ai compris" at bounding box center [383, 106] width 65 height 19
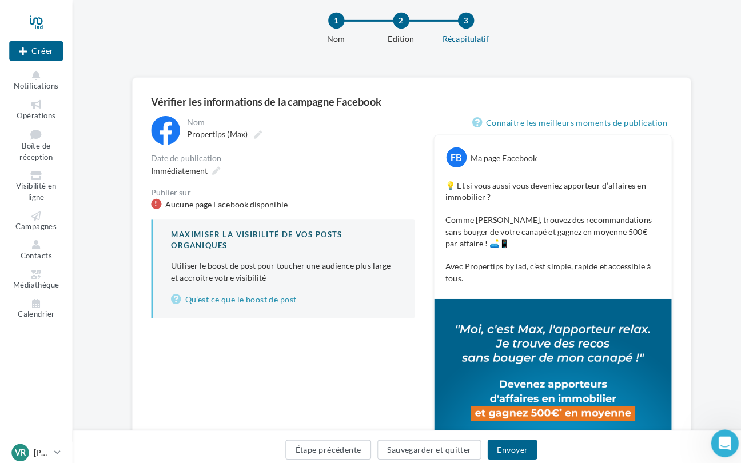
click at [506, 295] on img at bounding box center [546, 441] width 234 height 293
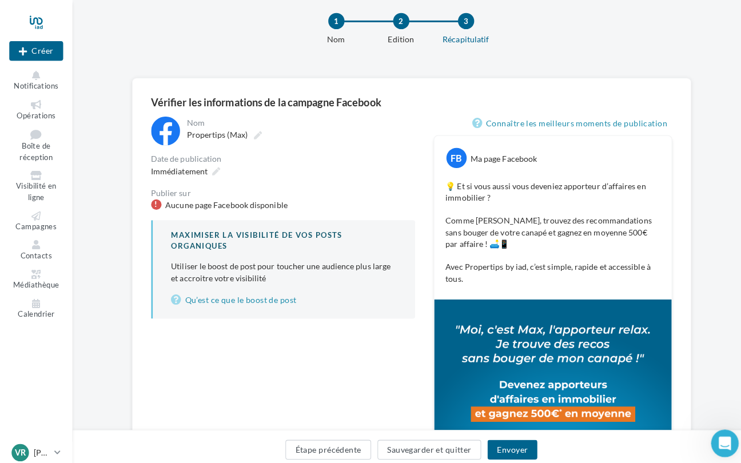
scroll to position [18, 0]
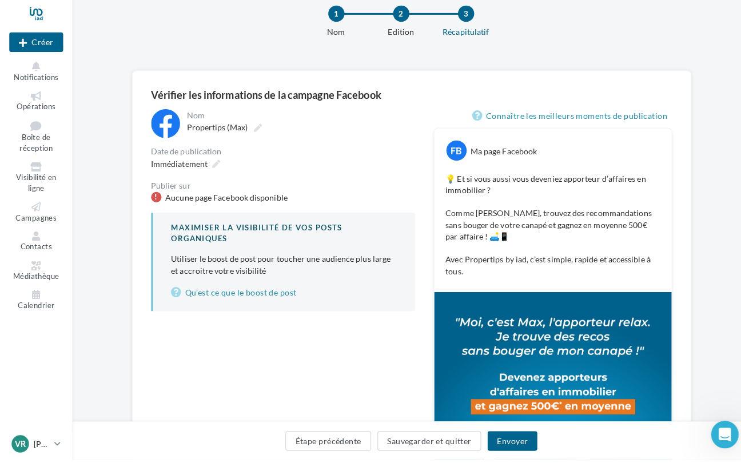
click at [37, 19] on div at bounding box center [35, 21] width 53 height 29
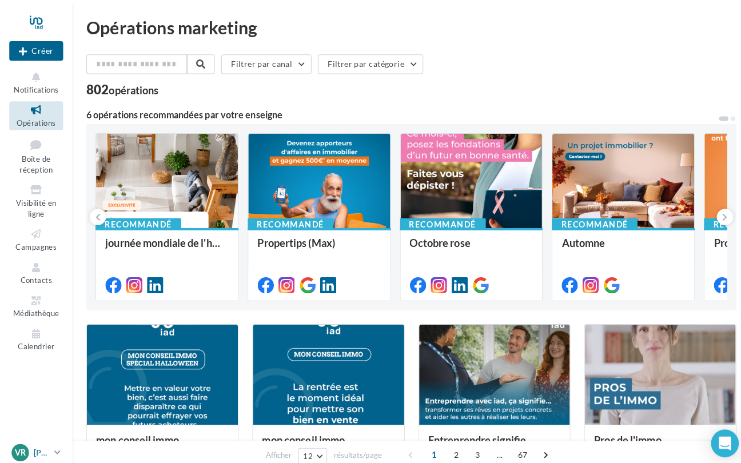
click at [55, 447] on icon at bounding box center [57, 447] width 6 height 10
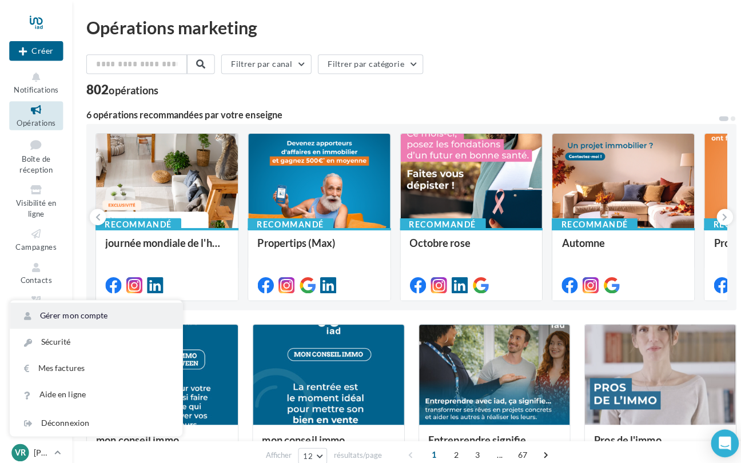
click at [68, 307] on link "Gérer mon compte" at bounding box center [95, 312] width 170 height 26
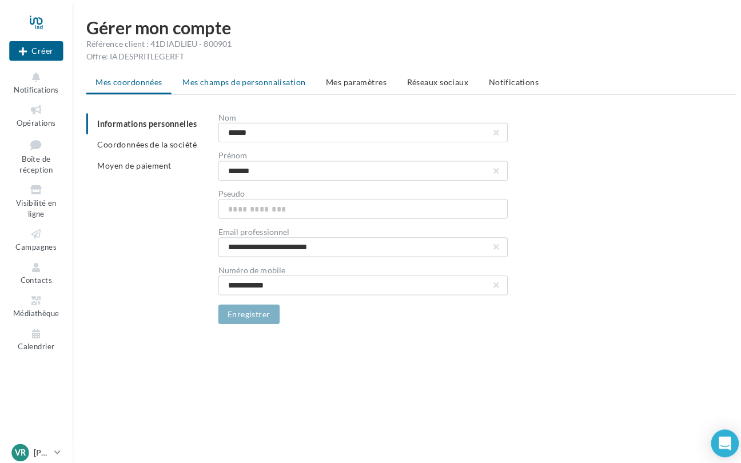
click at [239, 78] on span "Mes champs de personnalisation" at bounding box center [241, 81] width 122 height 10
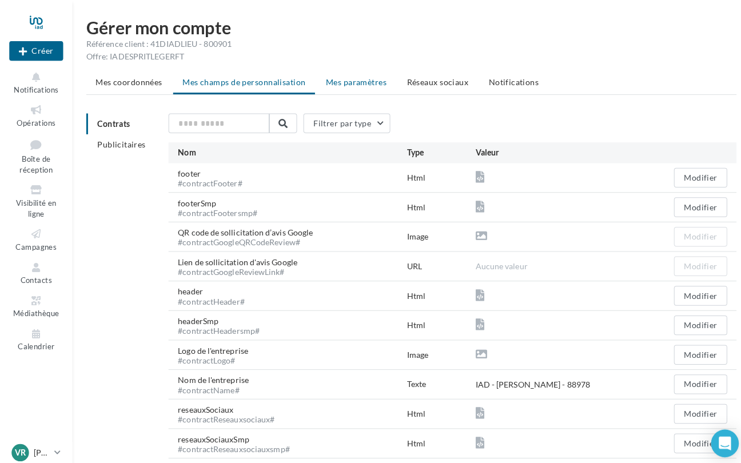
click at [353, 82] on span "Mes paramètres" at bounding box center [352, 81] width 60 height 10
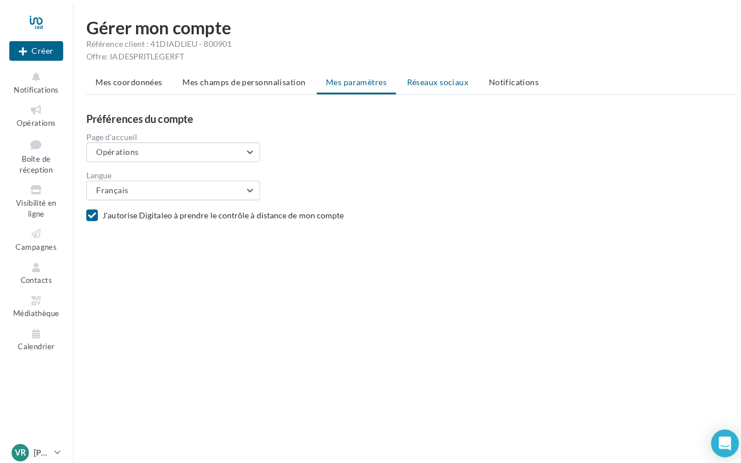
click at [439, 82] on span "Réseaux sociaux" at bounding box center [432, 81] width 61 height 10
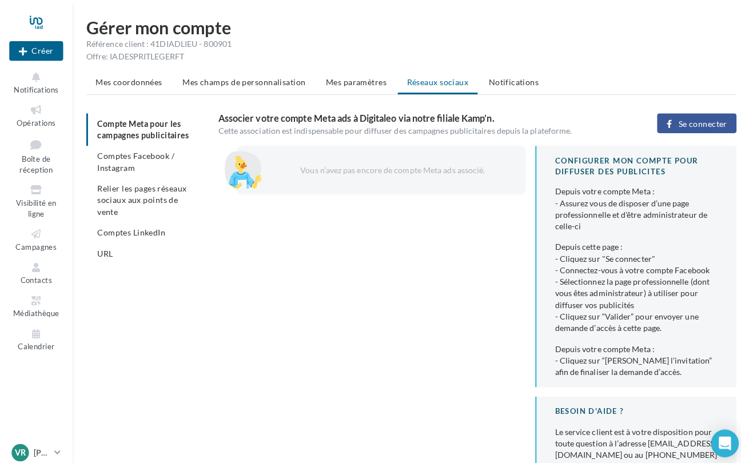
click at [129, 163] on span "Comptes Facebook / Instagram" at bounding box center [134, 159] width 76 height 21
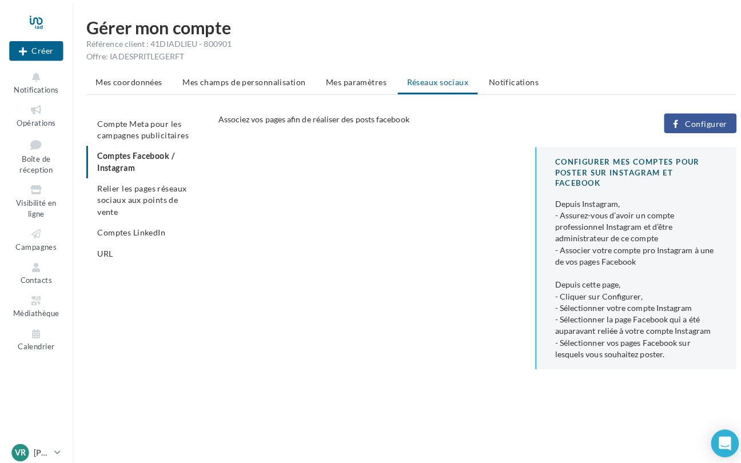
click at [701, 122] on span "Configurer" at bounding box center [697, 122] width 42 height 9
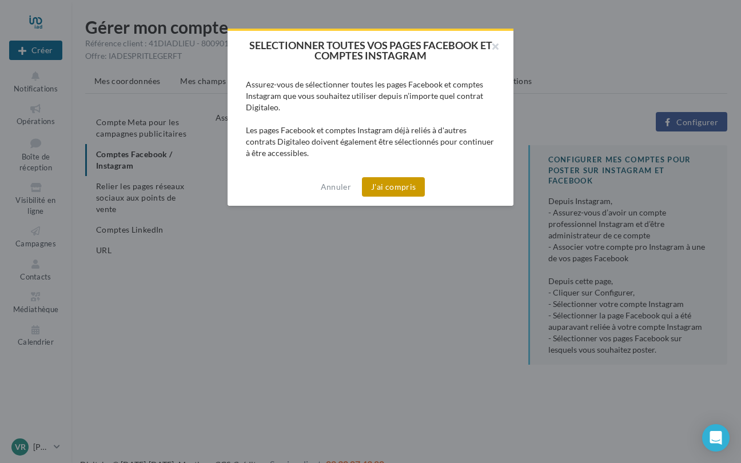
click at [397, 186] on button "J'ai compris" at bounding box center [393, 186] width 63 height 19
